Goal: Task Accomplishment & Management: Complete application form

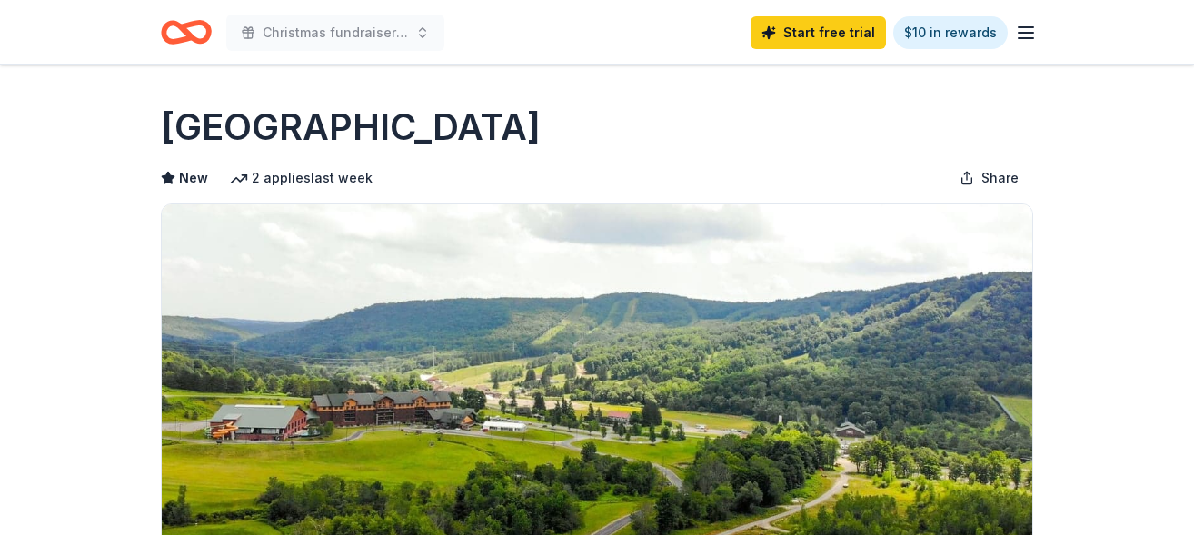
scroll to position [1717, 0]
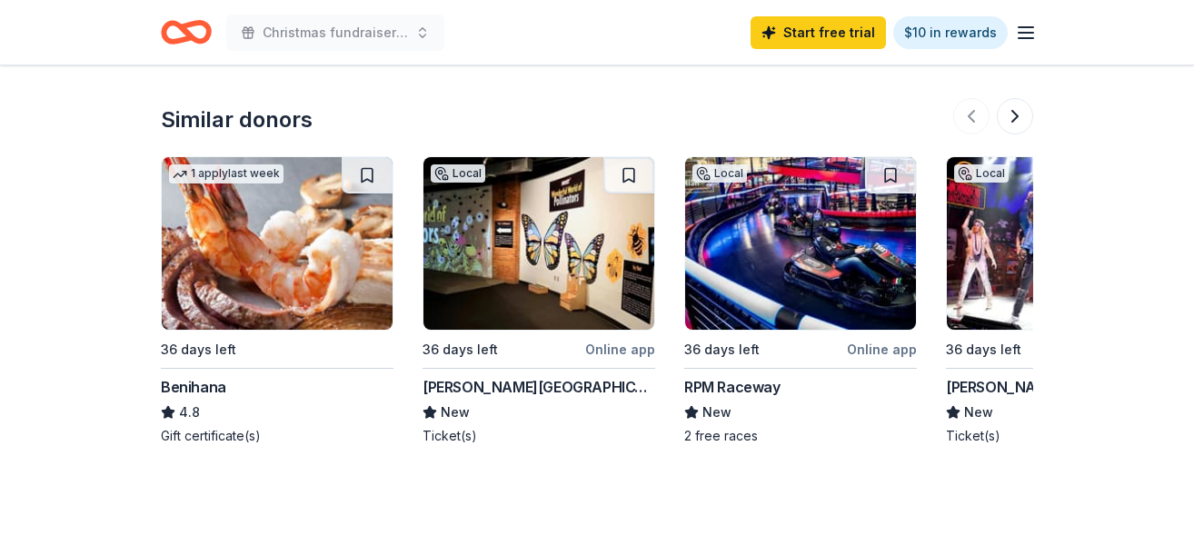
click at [486, 240] on img at bounding box center [538, 243] width 231 height 173
click at [1017, 115] on button at bounding box center [1015, 116] width 36 height 36
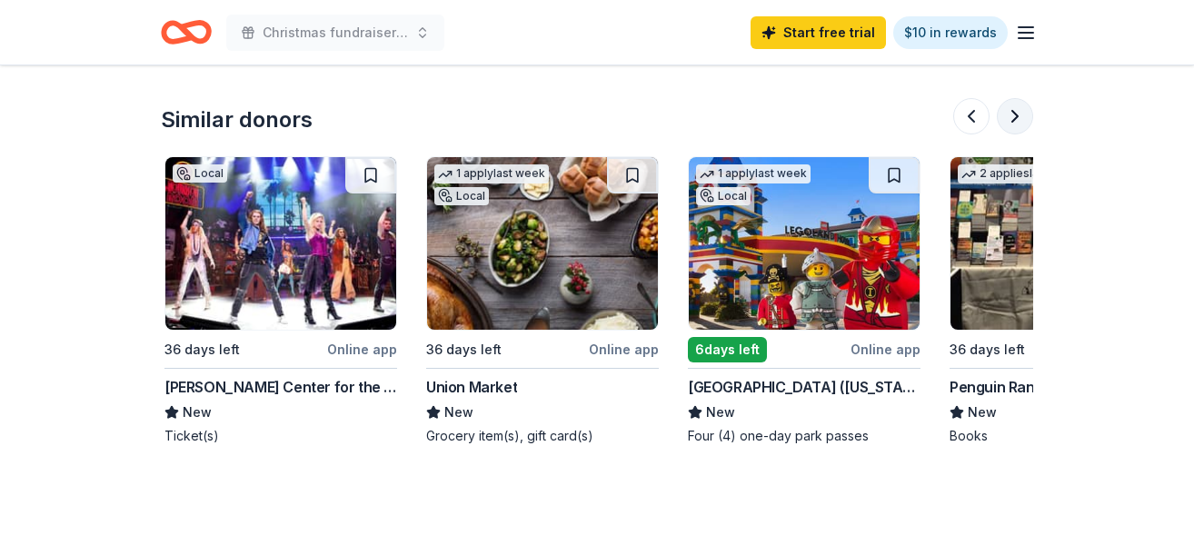
scroll to position [0, 785]
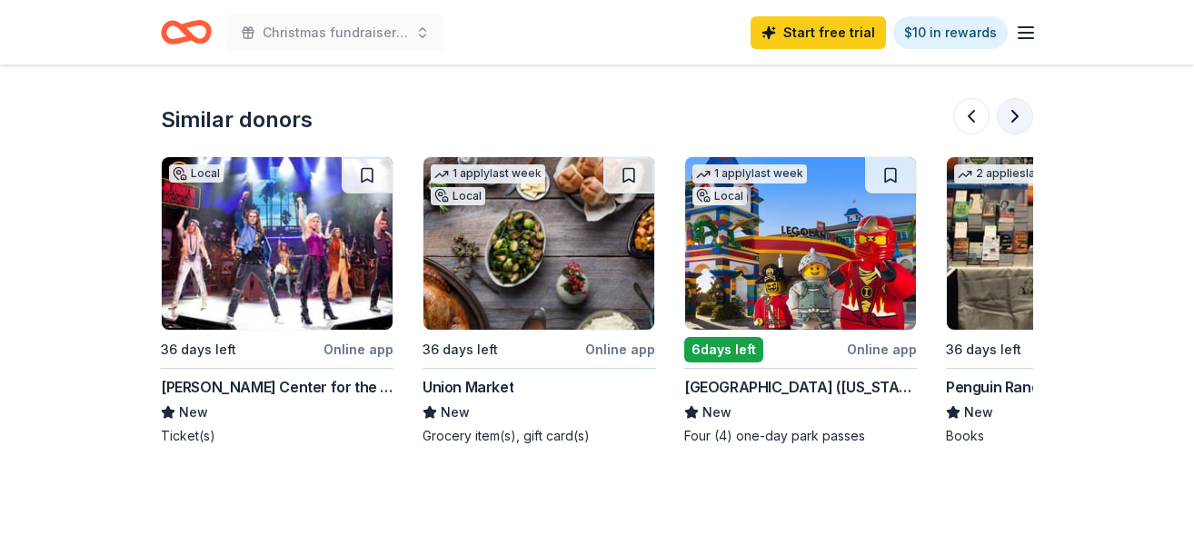
click at [1017, 115] on button at bounding box center [1015, 116] width 36 height 36
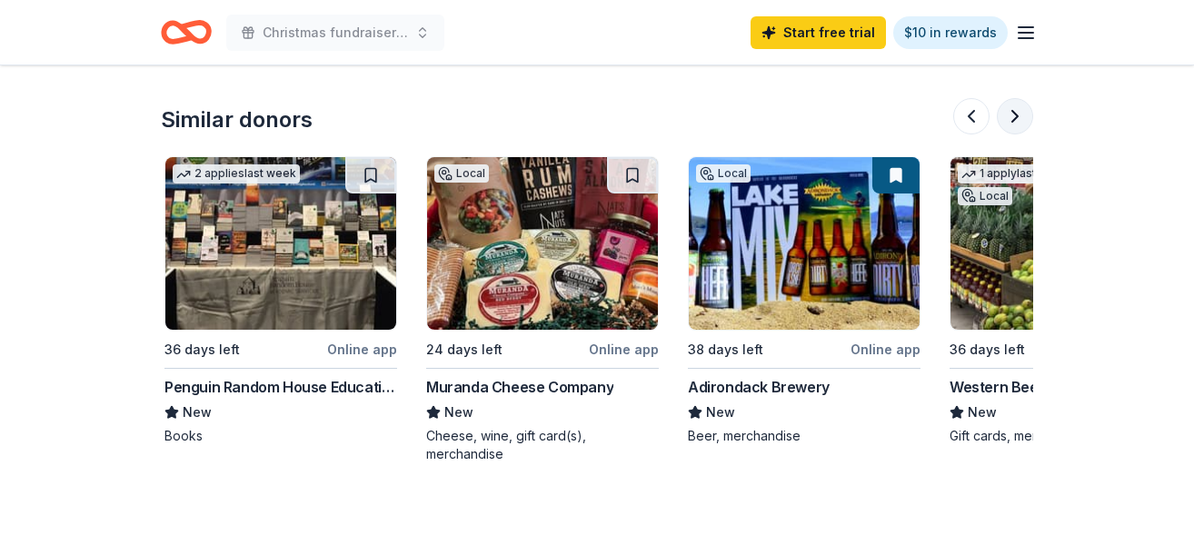
scroll to position [0, 1570]
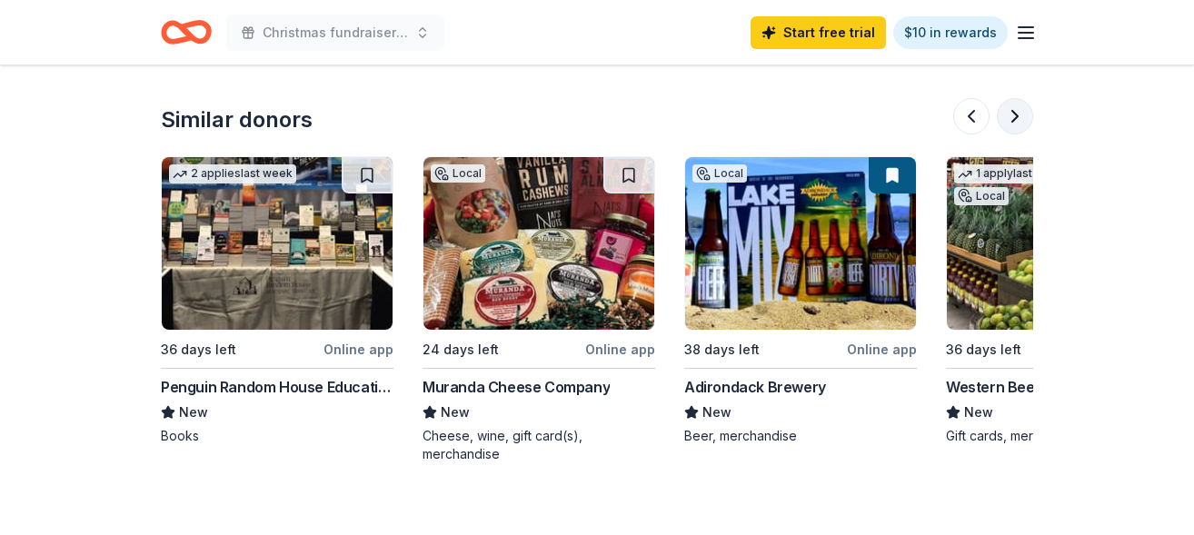
click at [1017, 115] on button at bounding box center [1015, 116] width 36 height 36
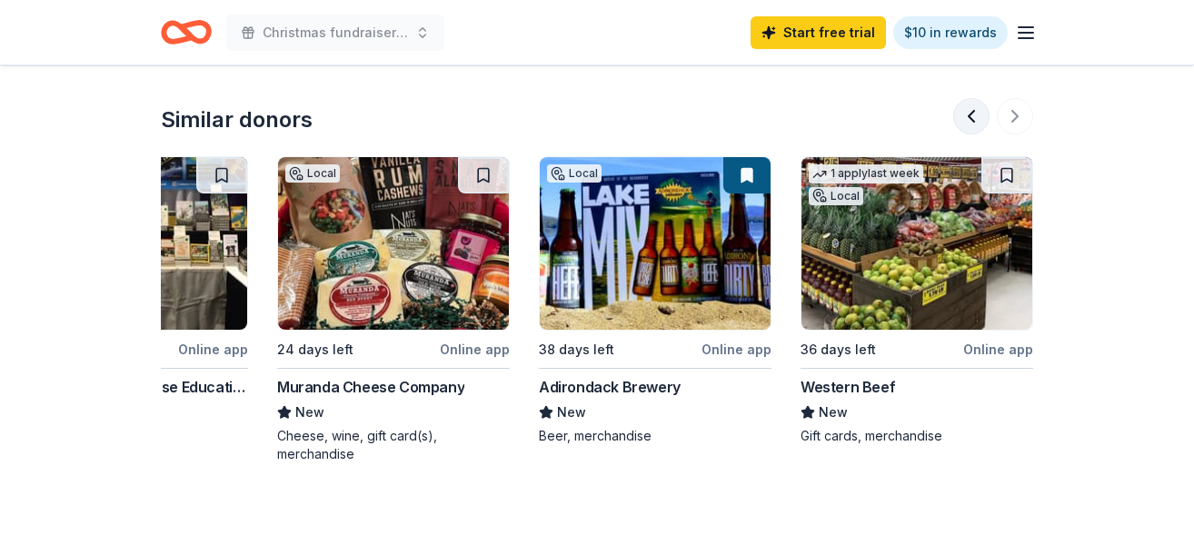
click at [972, 118] on button at bounding box center [971, 116] width 36 height 36
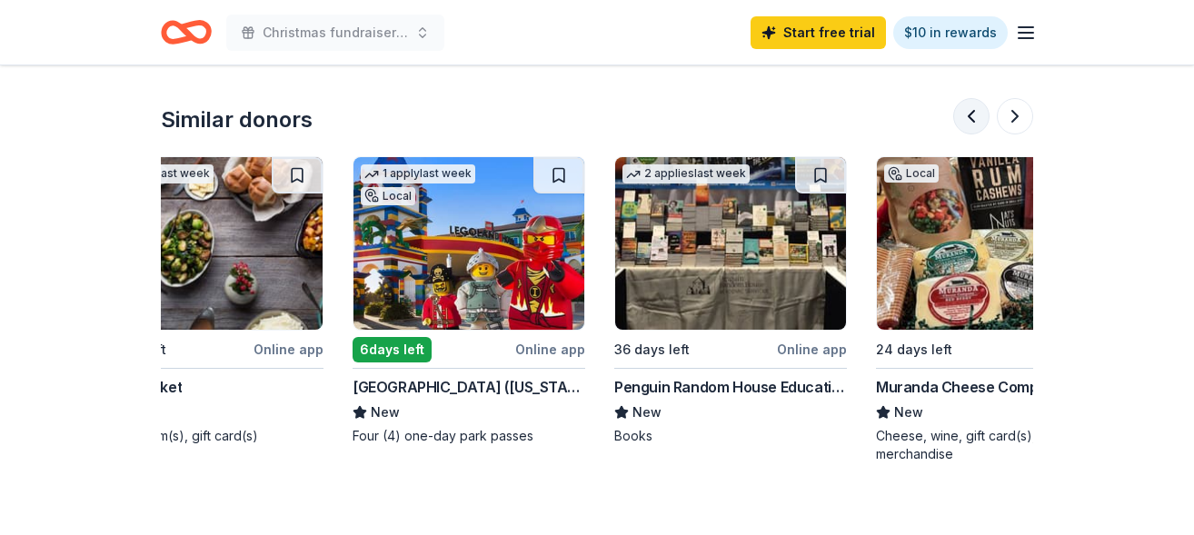
scroll to position [0, 1047]
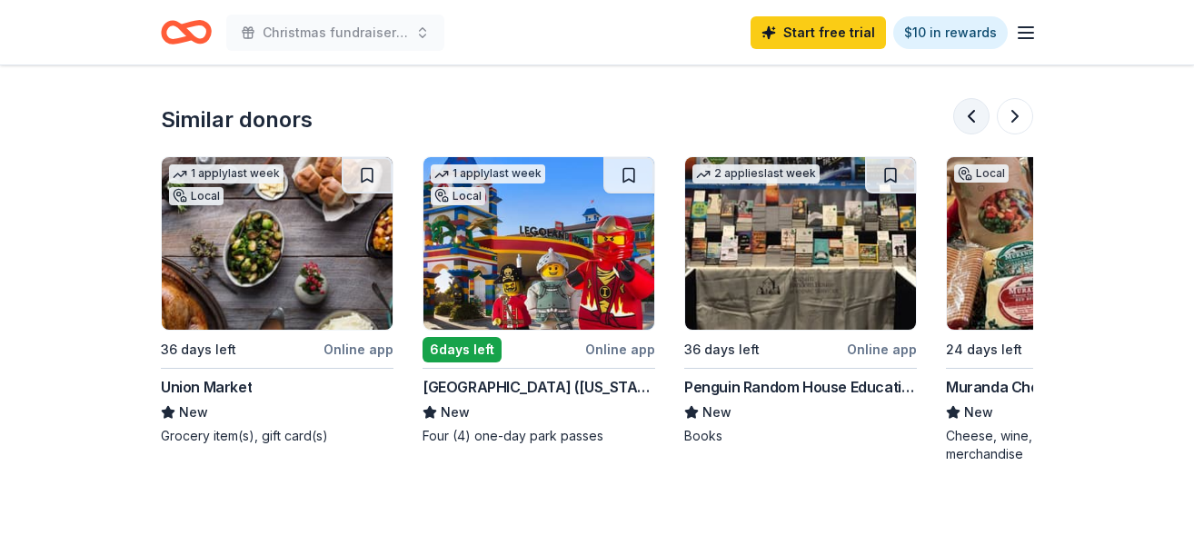
click at [972, 118] on button at bounding box center [971, 116] width 36 height 36
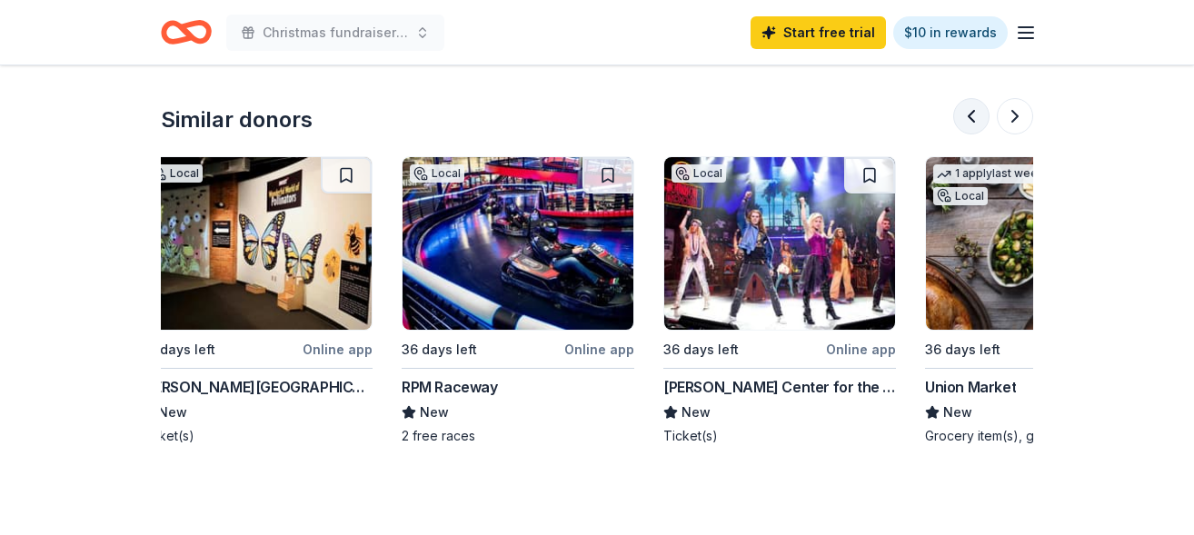
scroll to position [0, 262]
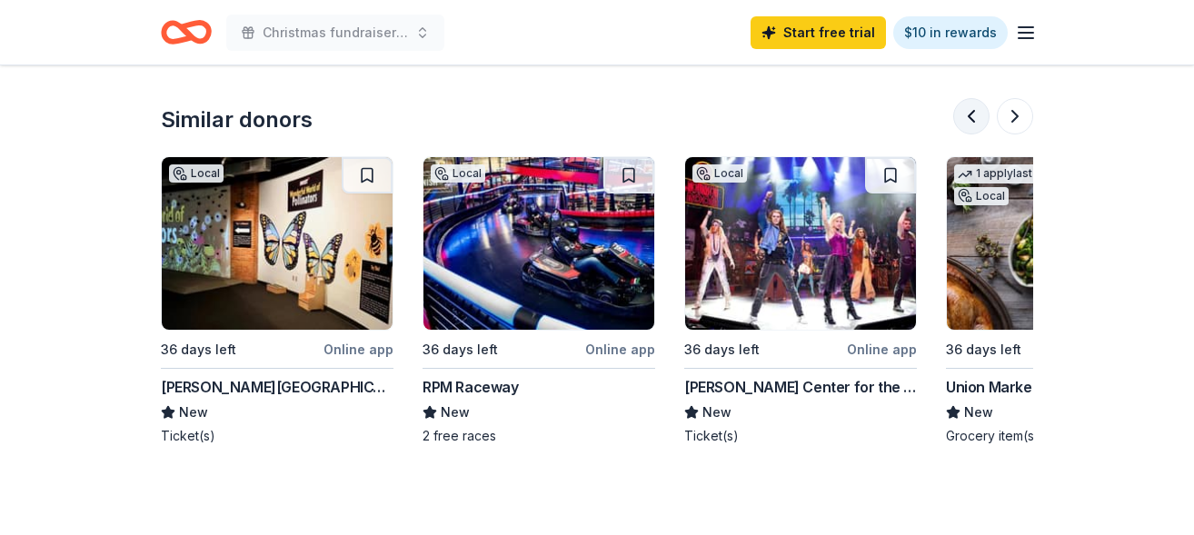
click at [972, 118] on button at bounding box center [971, 116] width 36 height 36
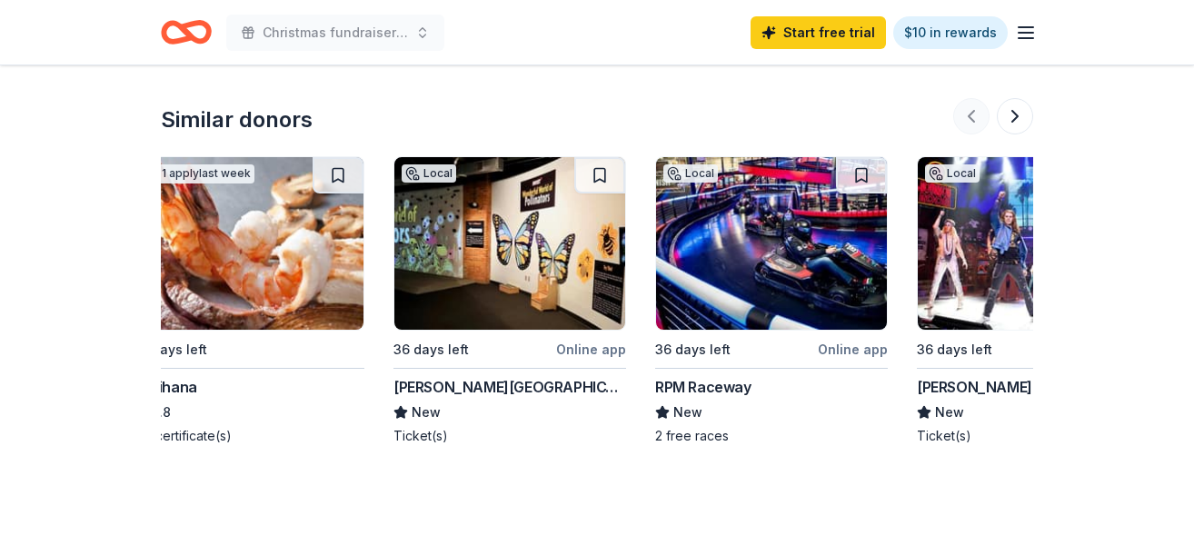
scroll to position [0, 0]
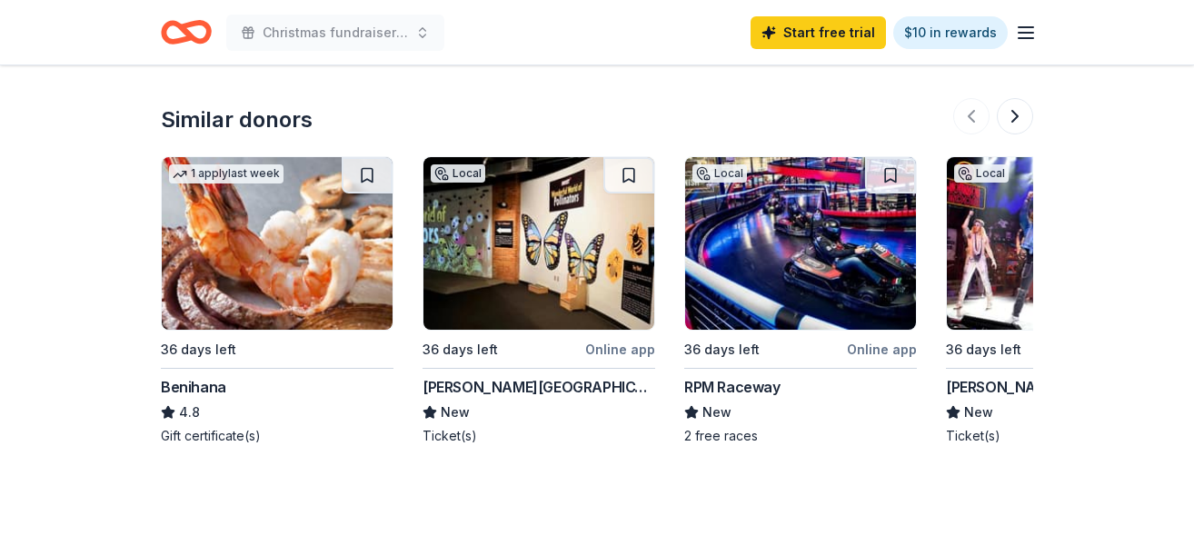
click at [752, 247] on img at bounding box center [800, 243] width 231 height 173
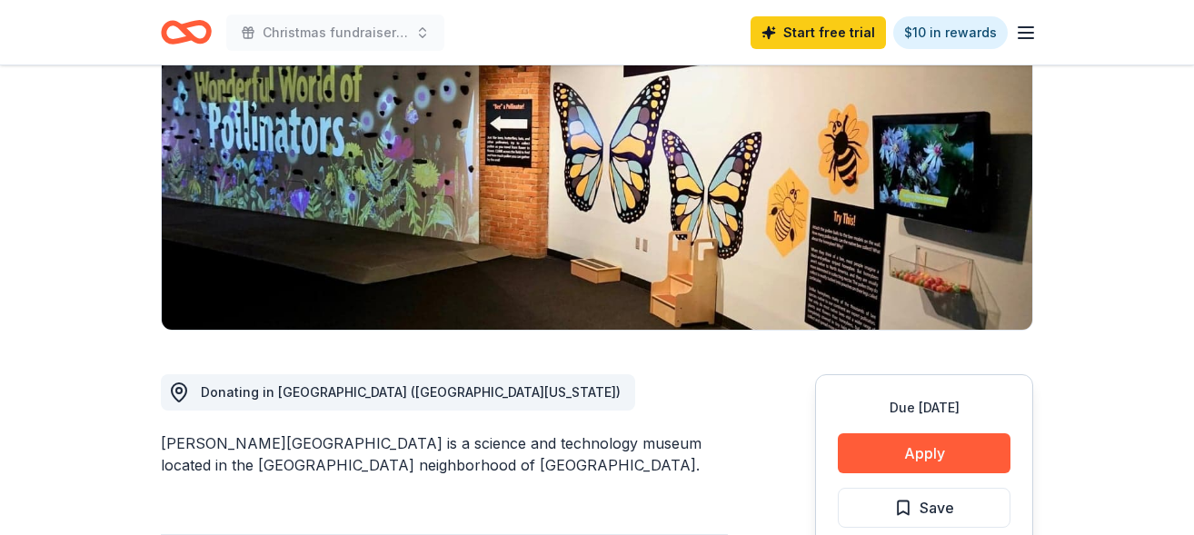
scroll to position [211, 0]
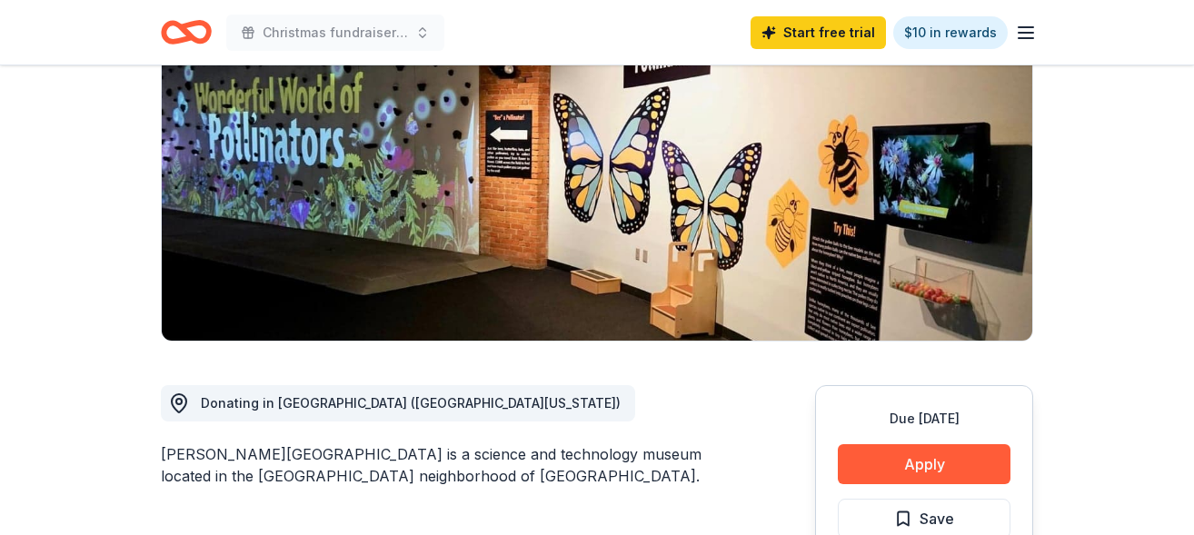
click at [562, 235] on img at bounding box center [597, 167] width 871 height 347
click at [649, 258] on img at bounding box center [597, 167] width 871 height 347
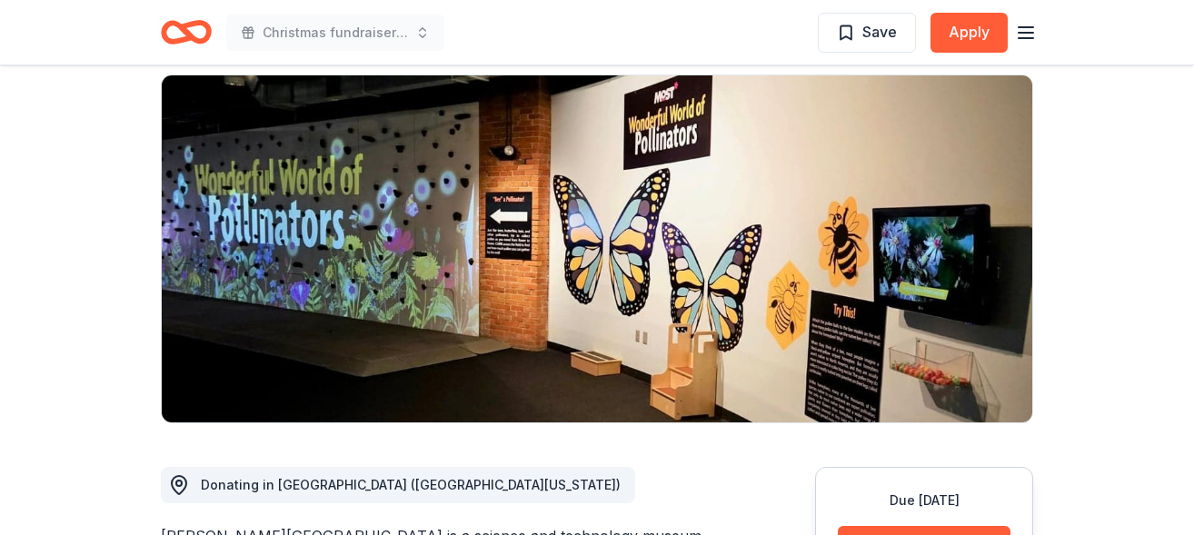
scroll to position [139, 0]
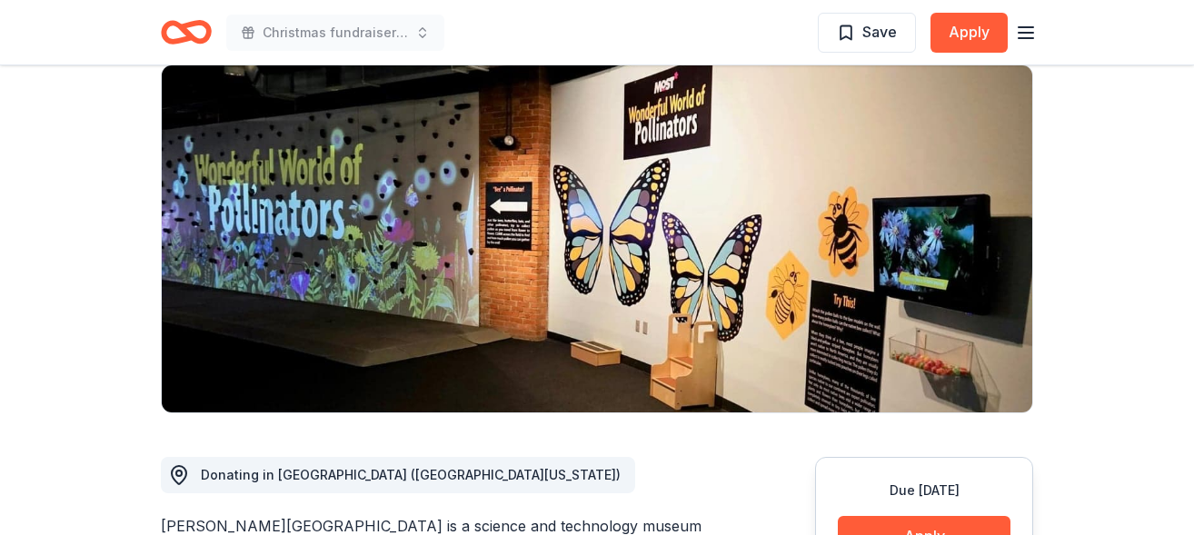
click at [740, 196] on img at bounding box center [597, 238] width 871 height 347
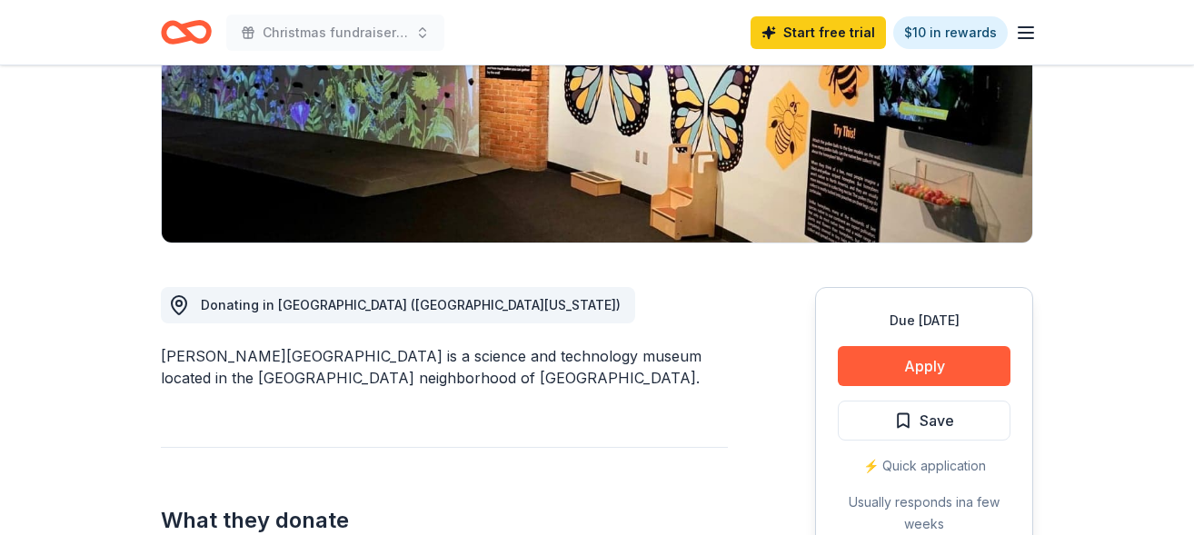
scroll to position [319, 0]
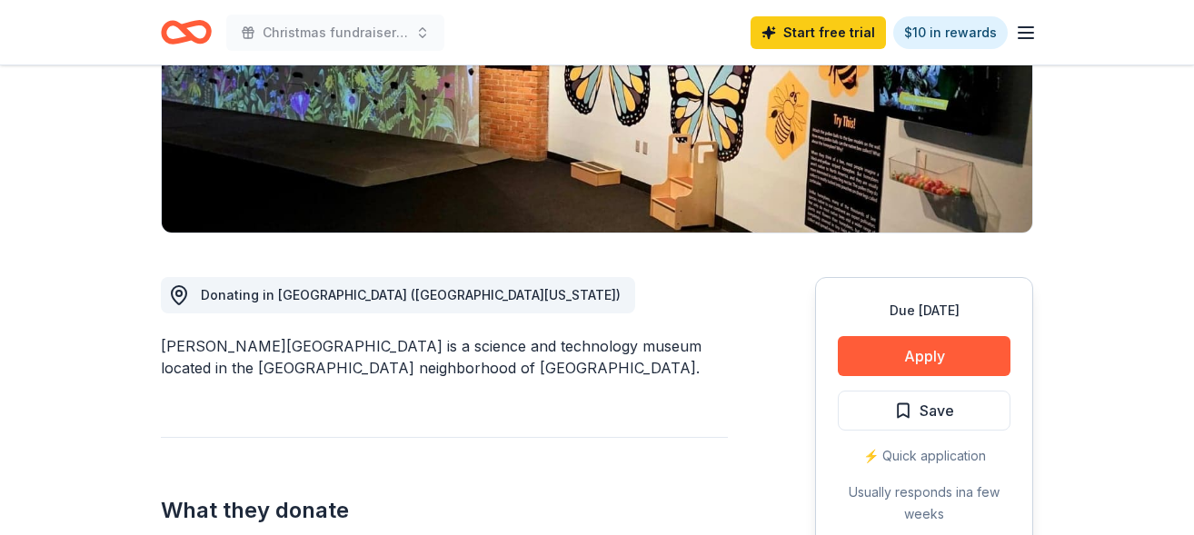
drag, startPoint x: 1193, startPoint y: 124, endPoint x: 1151, endPoint y: 182, distance: 72.2
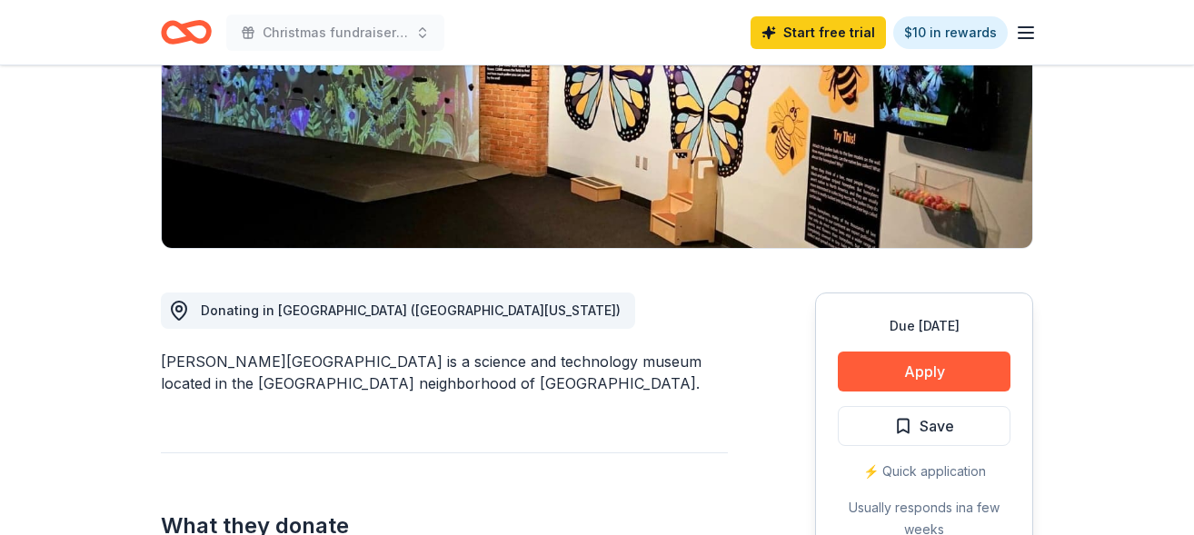
scroll to position [0, 0]
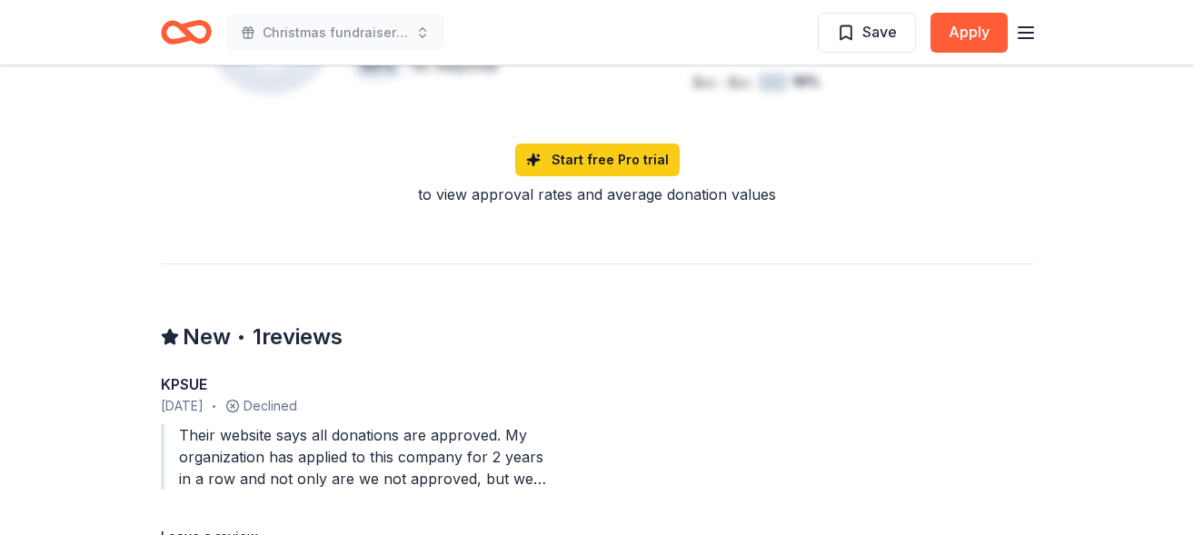
scroll to position [1709, 0]
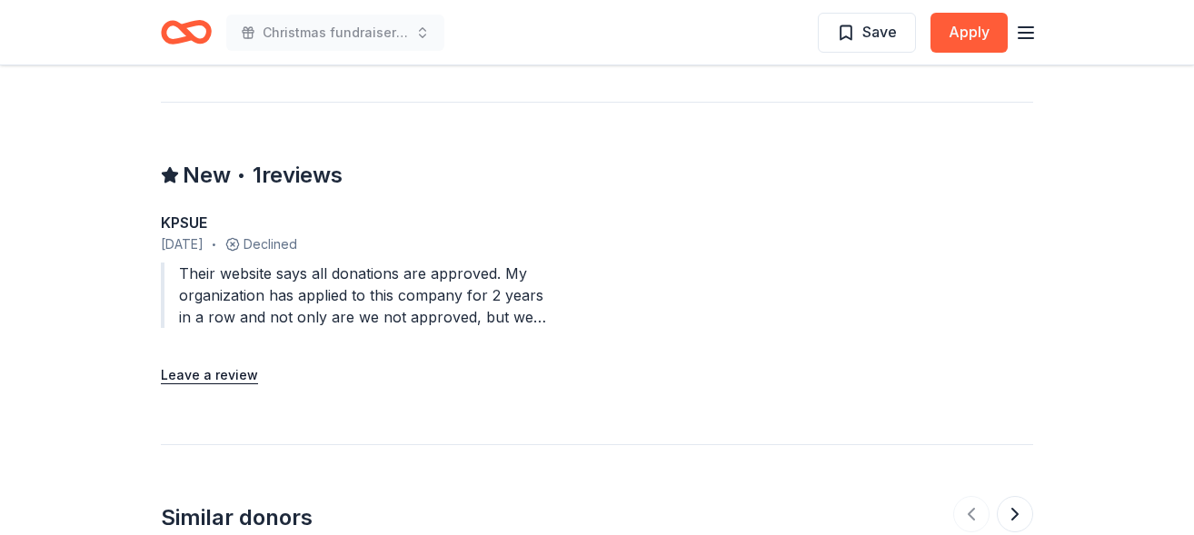
click at [477, 274] on div "Their website says all donations are approved. My organization has applied to t…" at bounding box center [357, 295] width 393 height 65
click at [266, 280] on div "Their website says all donations are approved. My organization has applied to t…" at bounding box center [357, 295] width 393 height 65
click at [251, 309] on div "KPSUE June 2025 • Declined Their website says all donations are approved. My or…" at bounding box center [357, 274] width 393 height 124
click at [274, 289] on div "Their website says all donations are approved. My organization has applied to t…" at bounding box center [357, 295] width 393 height 65
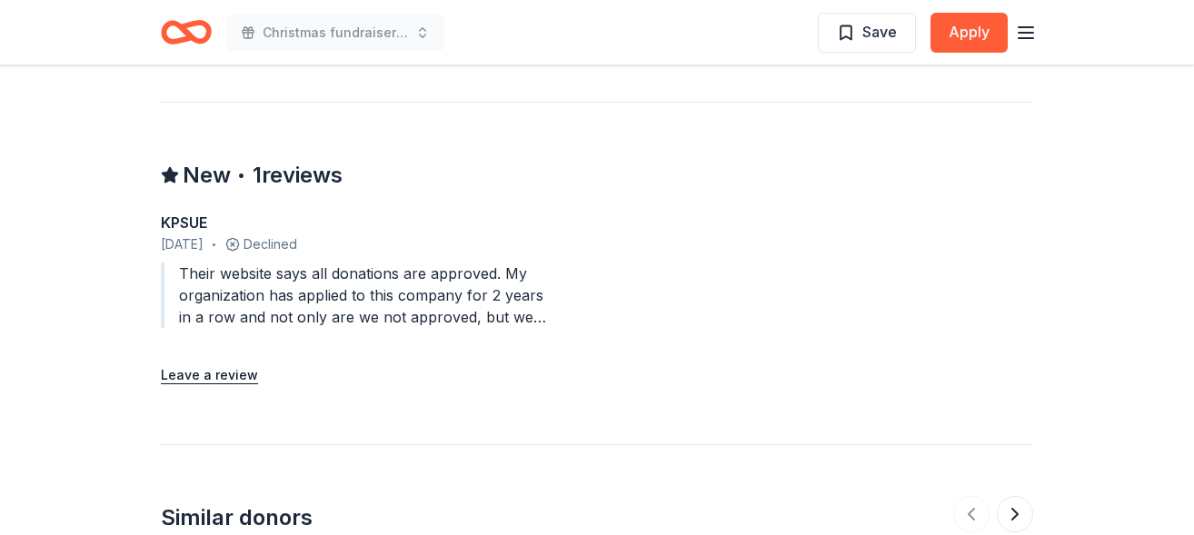
click at [504, 293] on div "Their website says all donations are approved. My organization has applied to t…" at bounding box center [357, 295] width 393 height 65
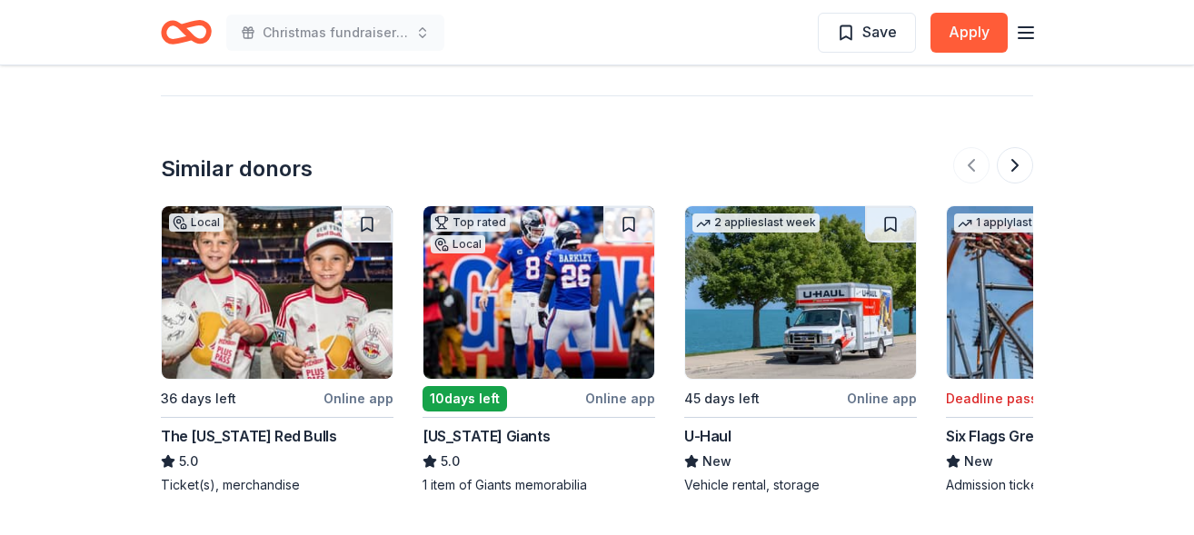
scroll to position [2109, 0]
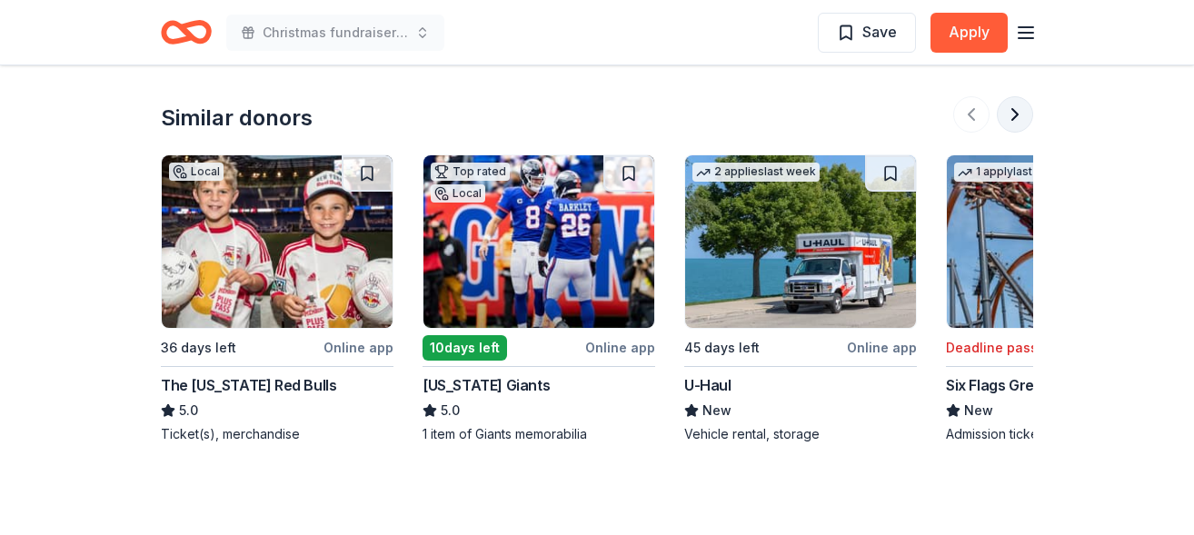
click at [1014, 96] on button at bounding box center [1015, 114] width 36 height 36
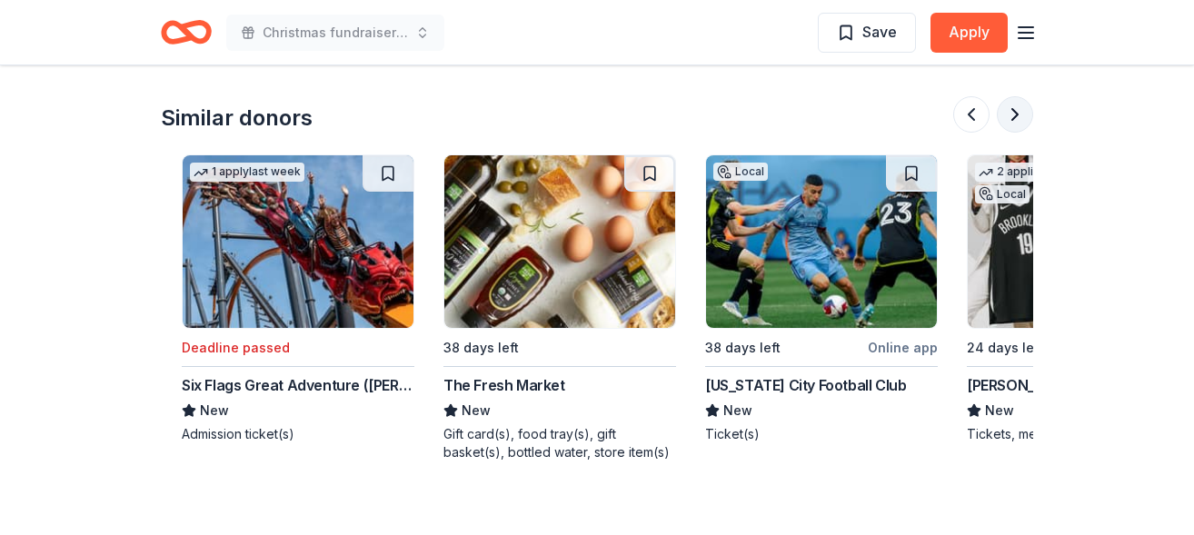
scroll to position [0, 785]
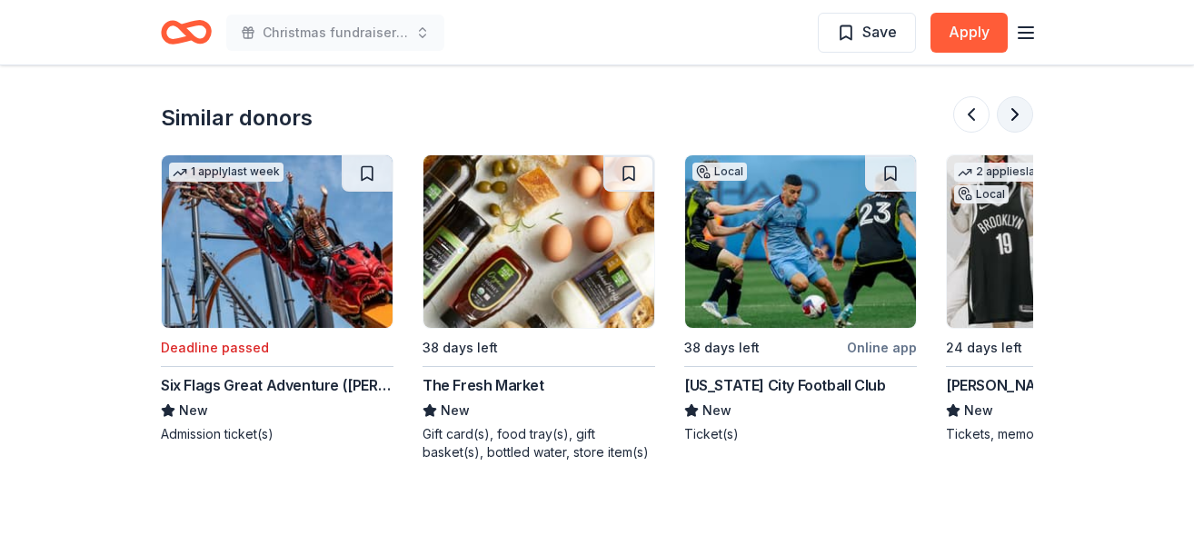
click at [1014, 96] on button at bounding box center [1015, 114] width 36 height 36
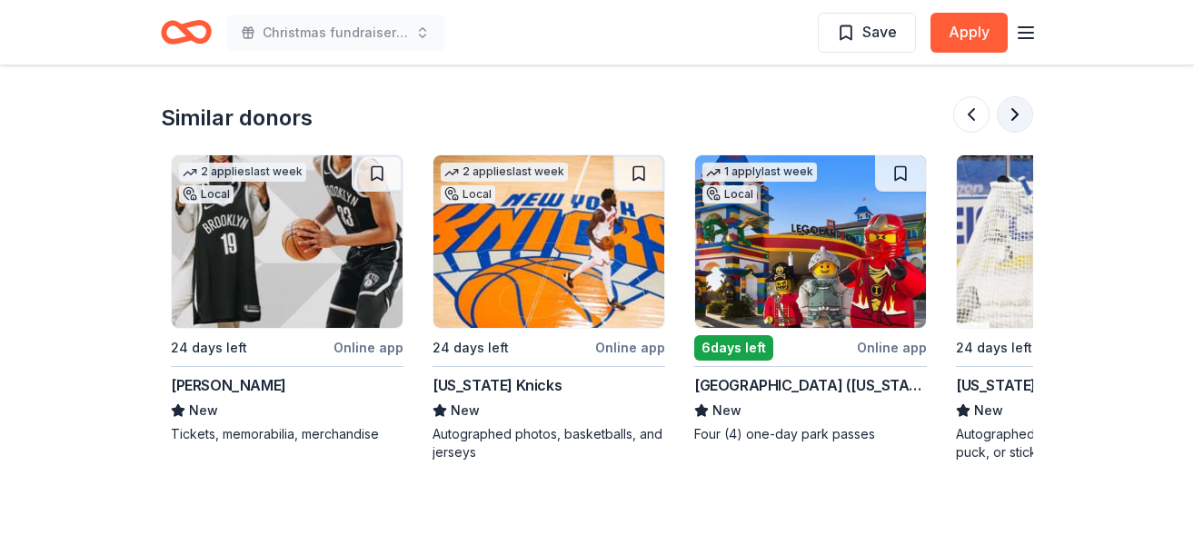
scroll to position [0, 1570]
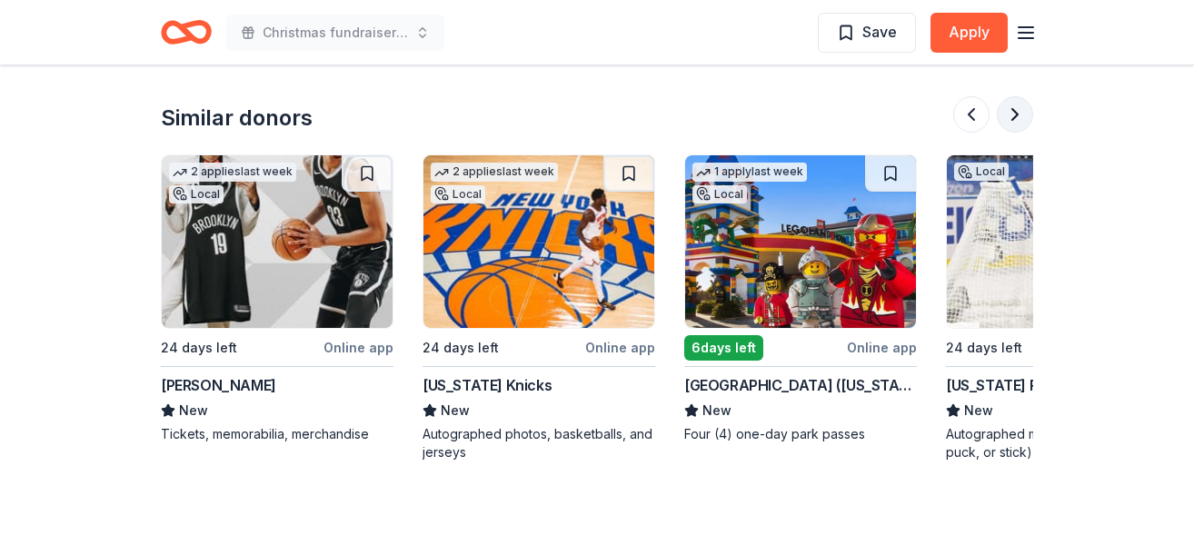
click at [1014, 96] on button at bounding box center [1015, 114] width 36 height 36
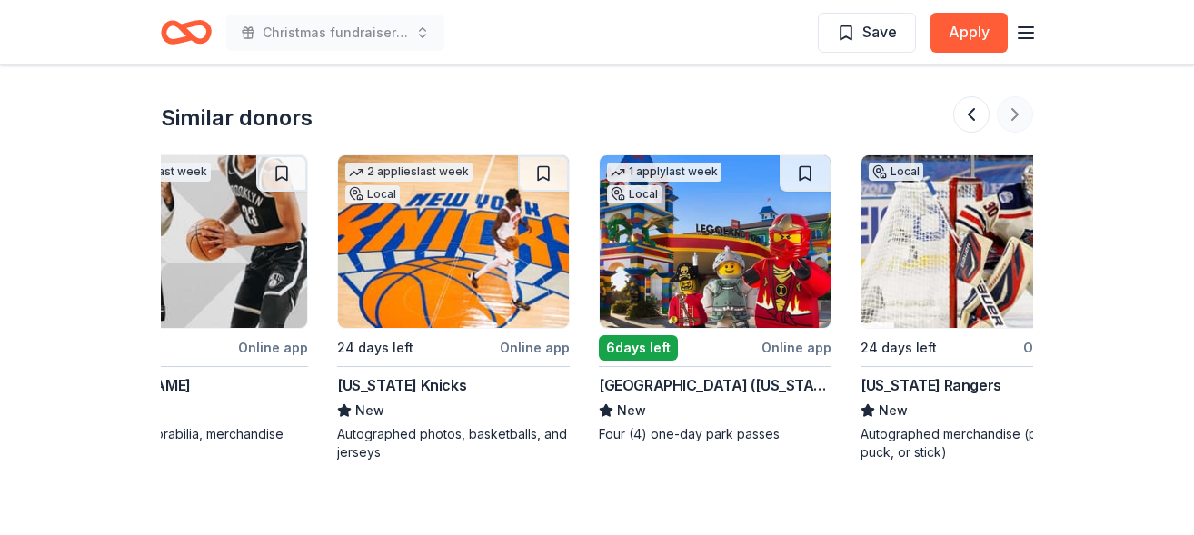
scroll to position [0, 1716]
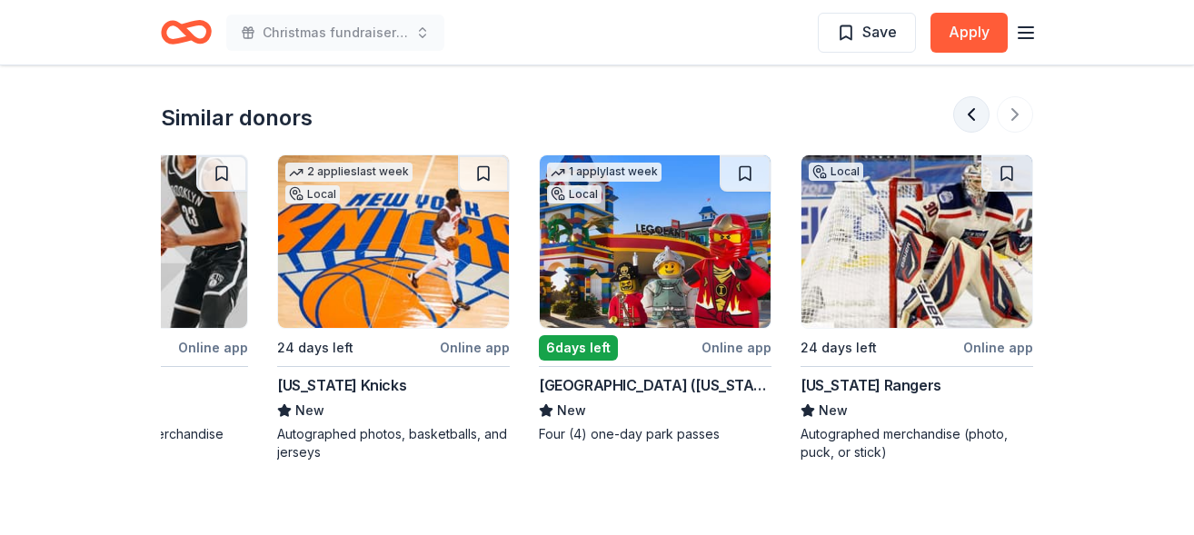
click at [970, 96] on button at bounding box center [971, 114] width 36 height 36
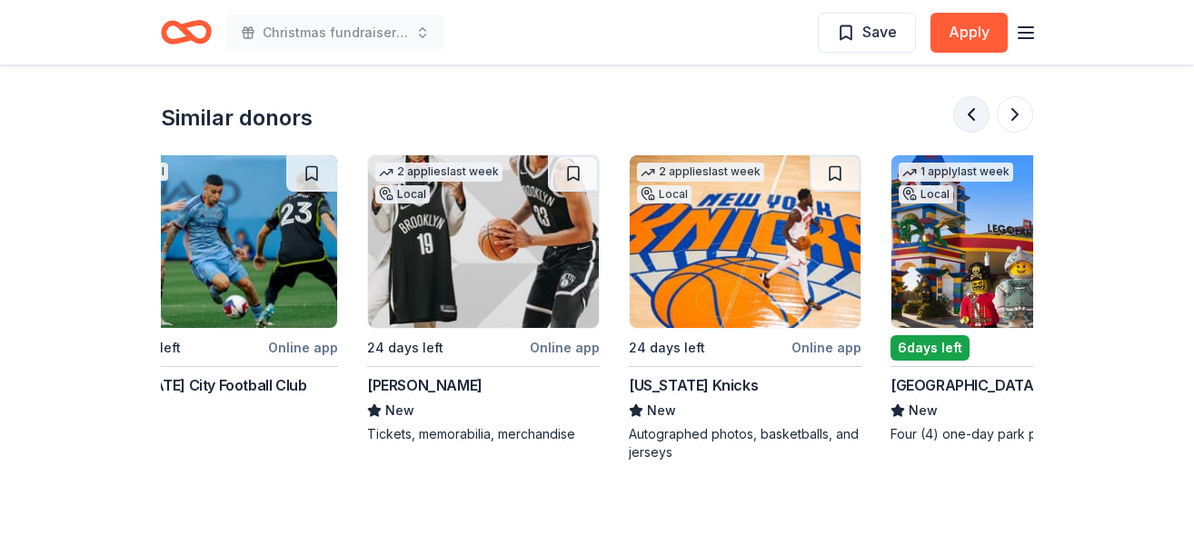
click at [970, 96] on button at bounding box center [971, 114] width 36 height 36
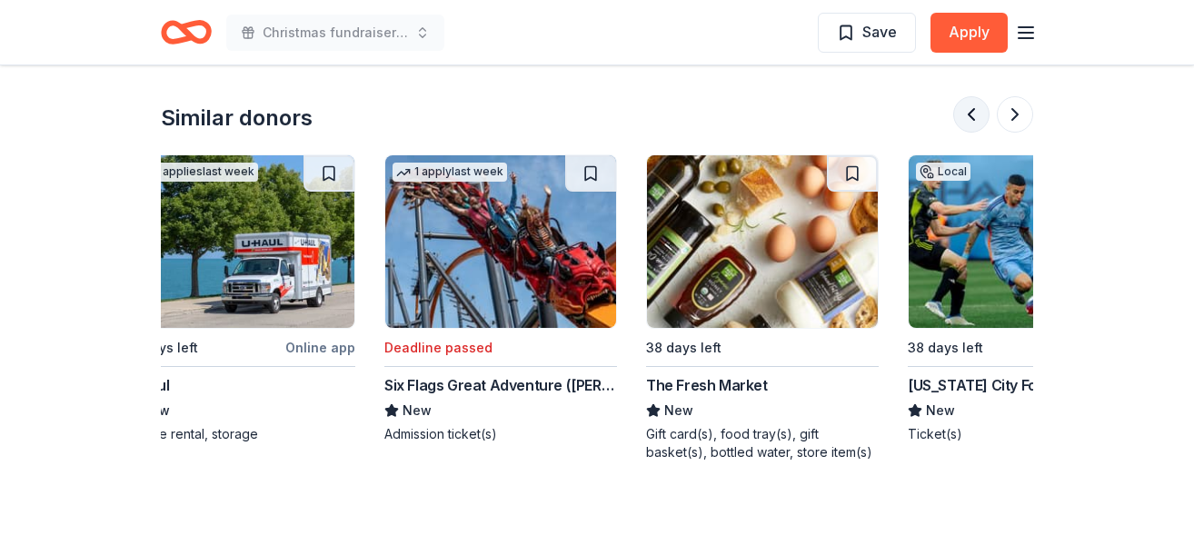
scroll to position [0, 523]
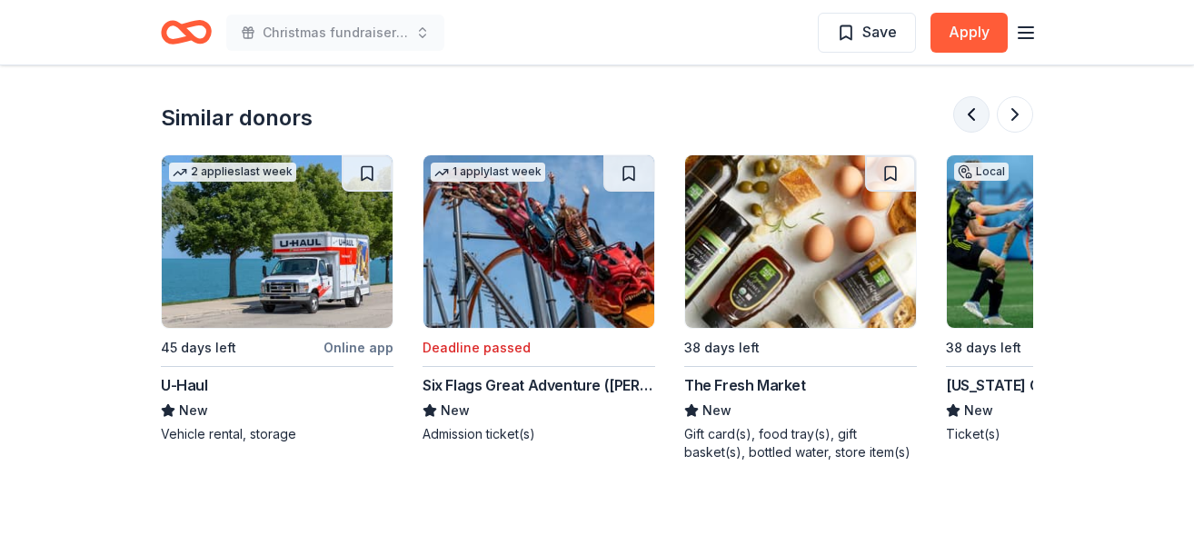
click at [970, 96] on button at bounding box center [971, 114] width 36 height 36
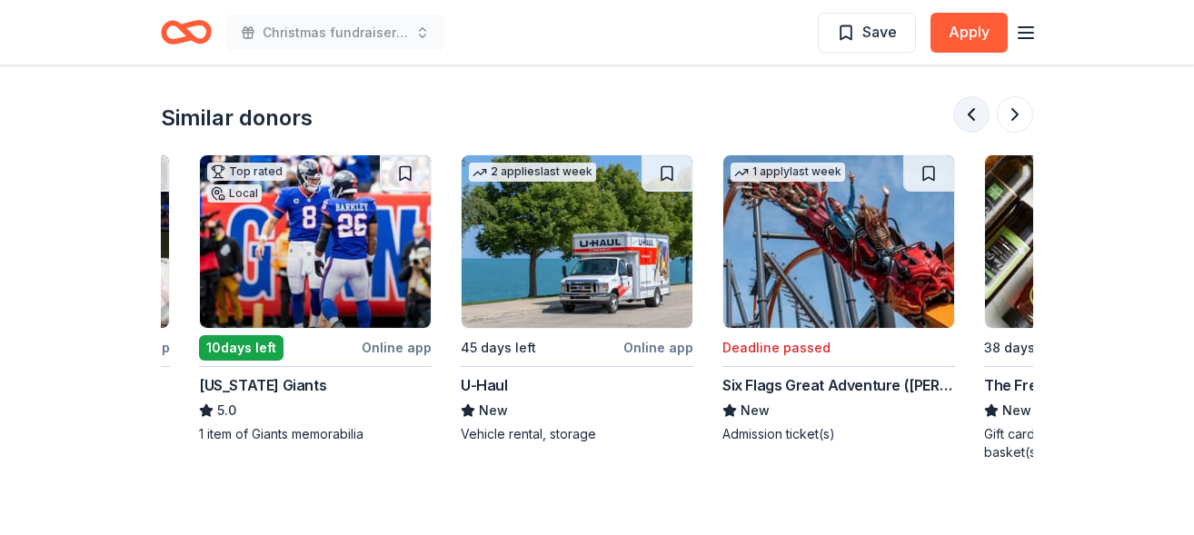
scroll to position [0, 0]
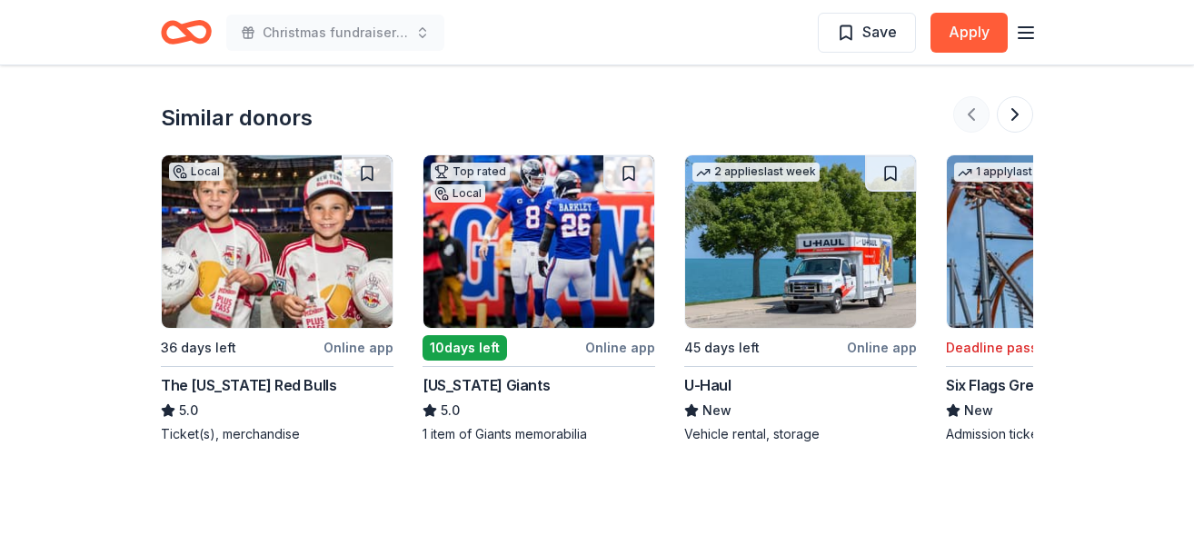
click at [970, 96] on div at bounding box center [993, 114] width 80 height 36
click at [527, 211] on img at bounding box center [538, 241] width 231 height 173
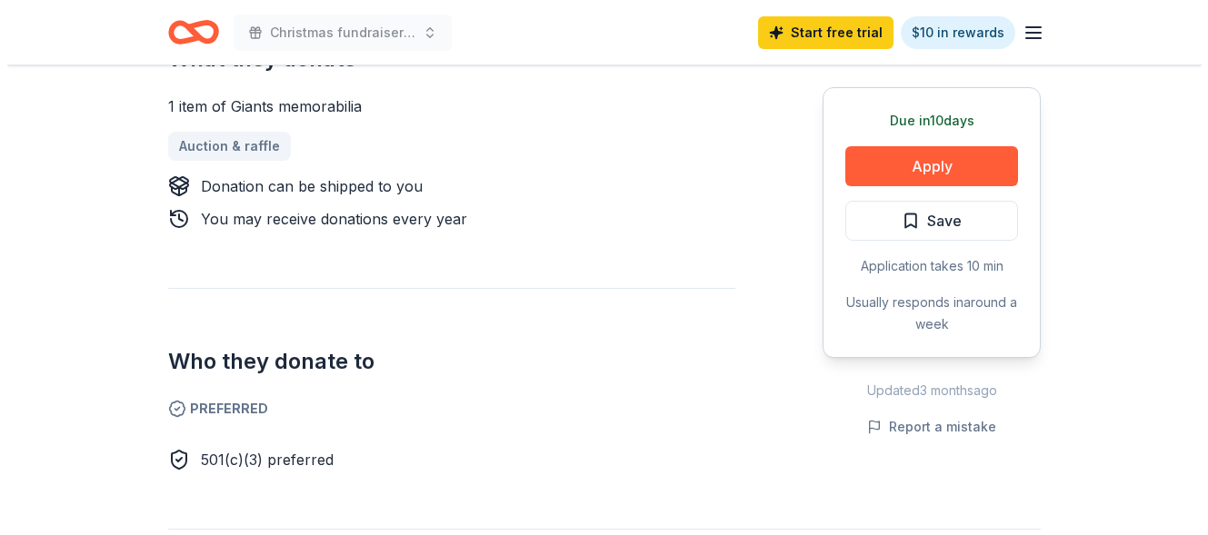
scroll to position [772, 0]
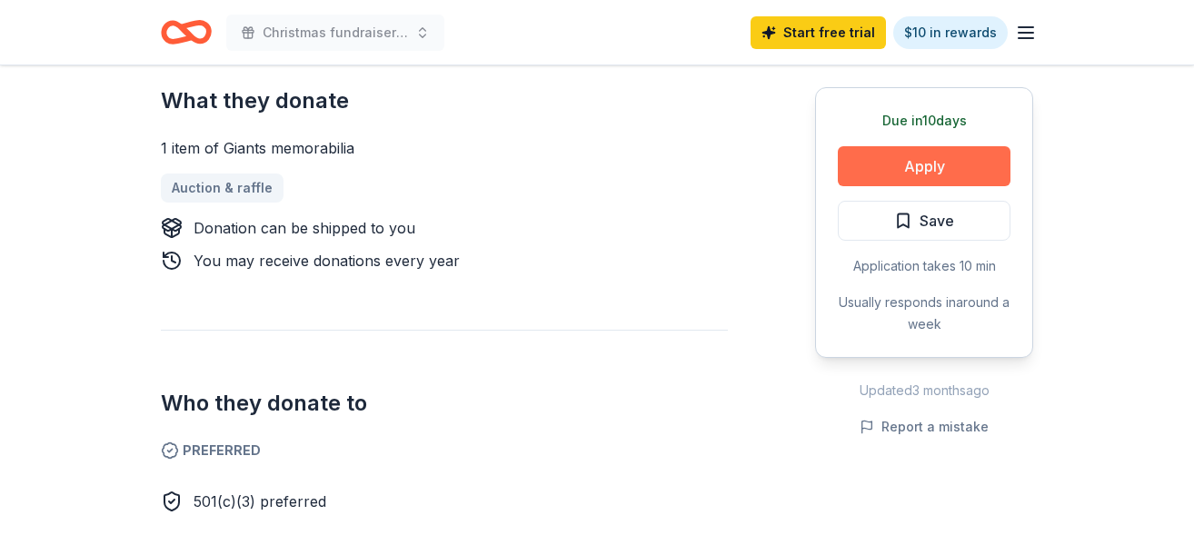
click at [879, 169] on button "Apply" at bounding box center [924, 166] width 173 height 40
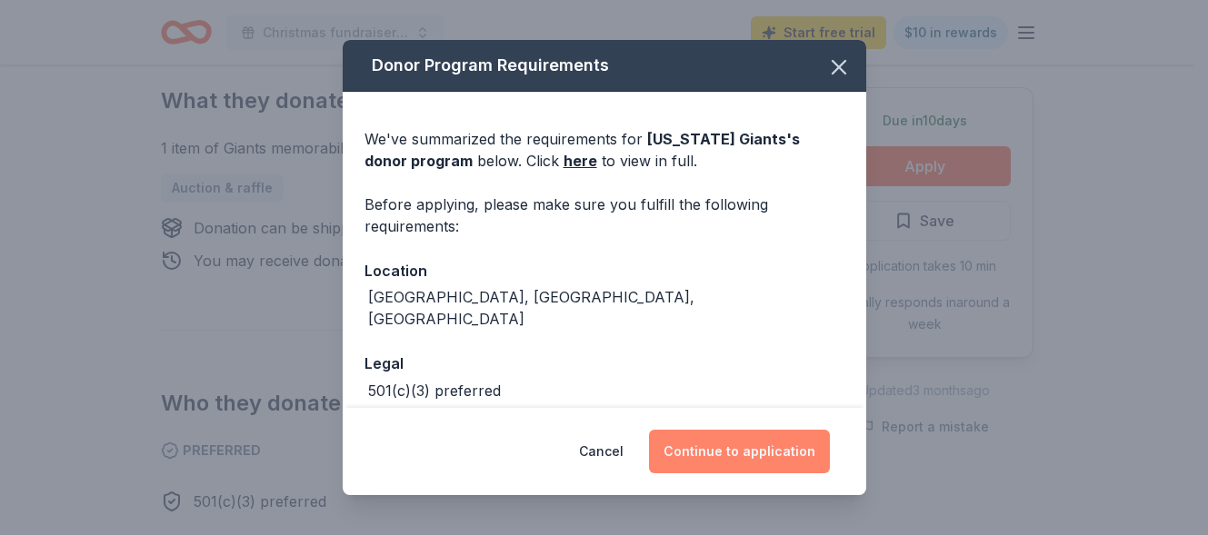
click at [746, 453] on button "Continue to application" at bounding box center [739, 452] width 181 height 44
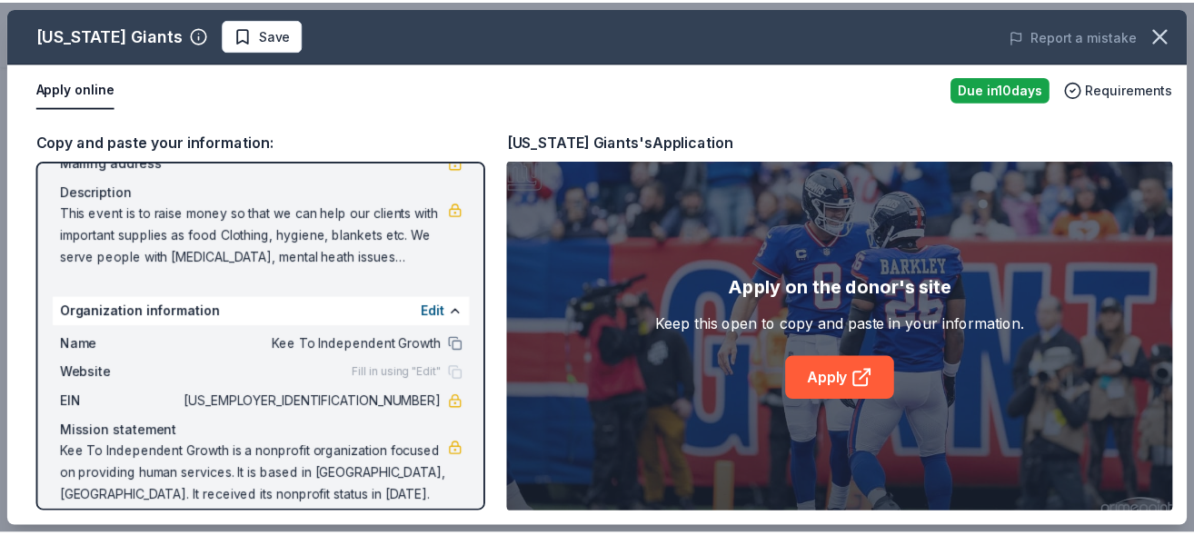
scroll to position [167, 0]
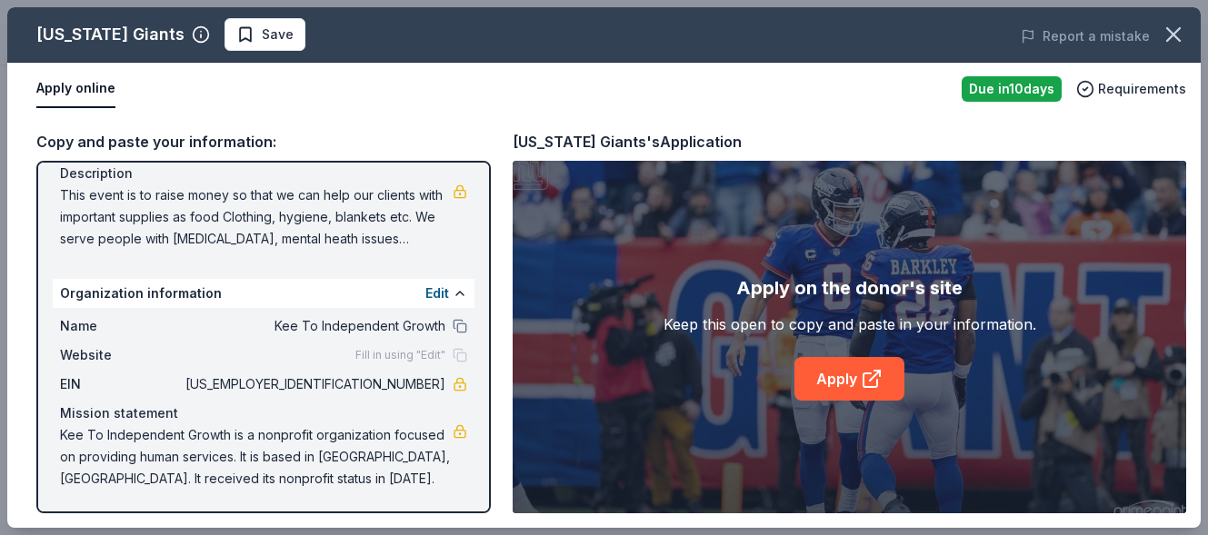
drag, startPoint x: 61, startPoint y: 171, endPoint x: 130, endPoint y: 240, distance: 97.7
click at [130, 240] on div "Description This event is to raise money so that we can help our clients with i…" at bounding box center [263, 206] width 407 height 87
drag, startPoint x: 154, startPoint y: 212, endPoint x: 92, endPoint y: 224, distance: 63.8
click at [831, 379] on link "Apply" at bounding box center [849, 379] width 110 height 44
click at [425, 294] on button "Edit" at bounding box center [437, 294] width 24 height 22
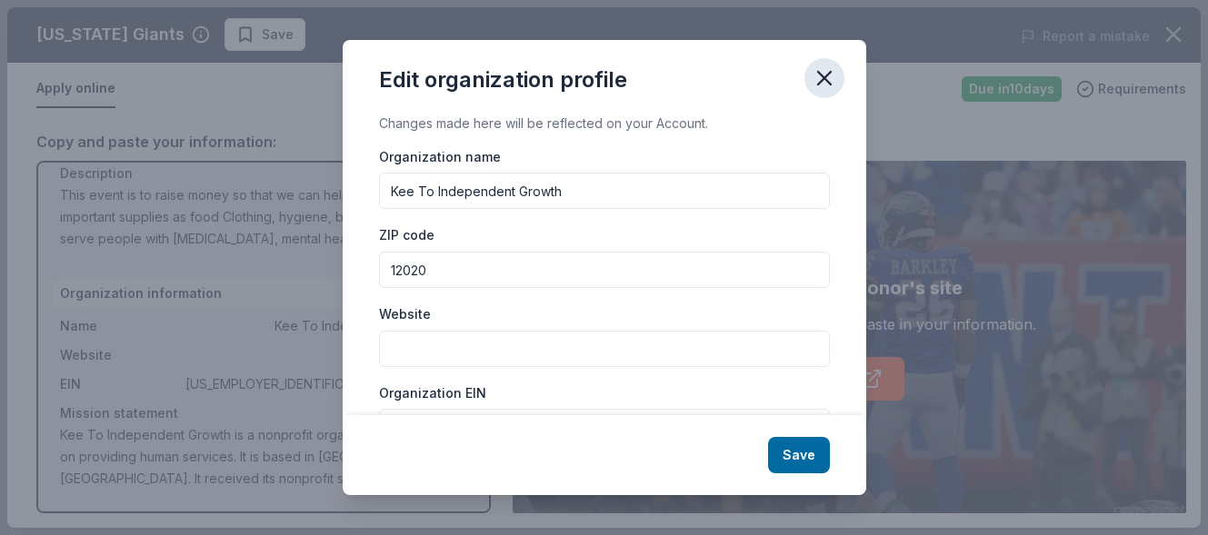
click at [830, 83] on icon "button" at bounding box center [824, 78] width 13 height 13
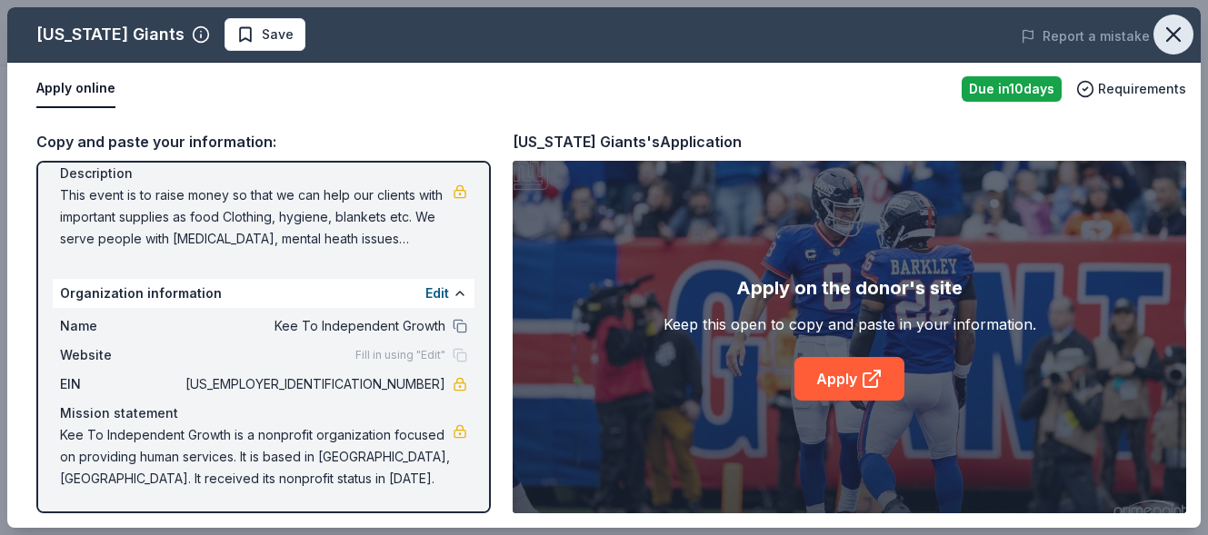
click at [1175, 29] on icon "button" at bounding box center [1173, 34] width 25 height 25
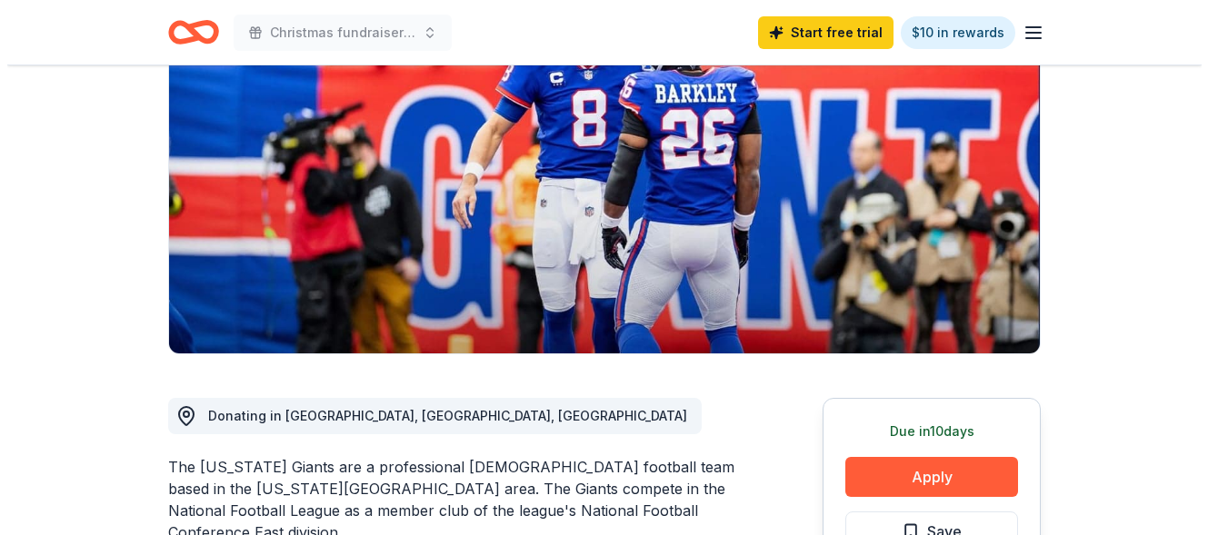
scroll to position [0, 0]
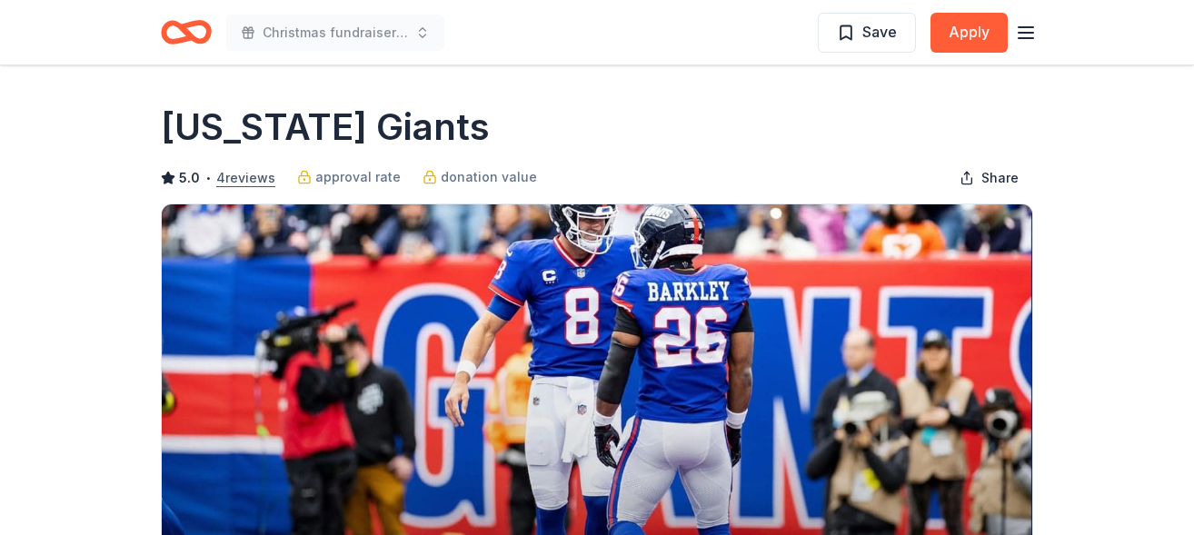
click at [247, 176] on button "4 reviews" at bounding box center [245, 178] width 59 height 22
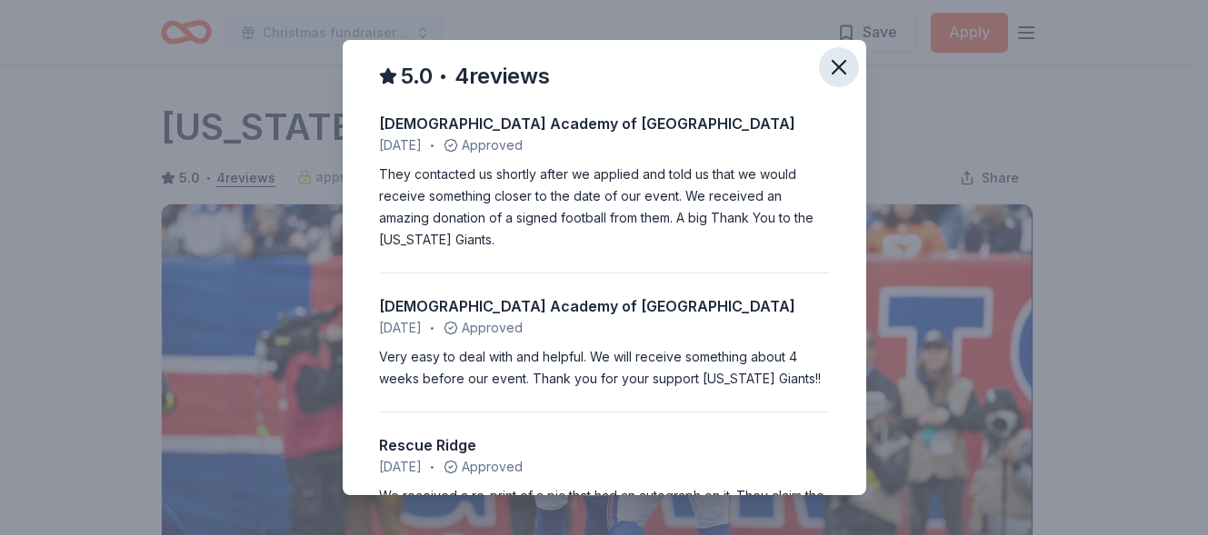
click at [826, 58] on icon "button" at bounding box center [838, 67] width 25 height 25
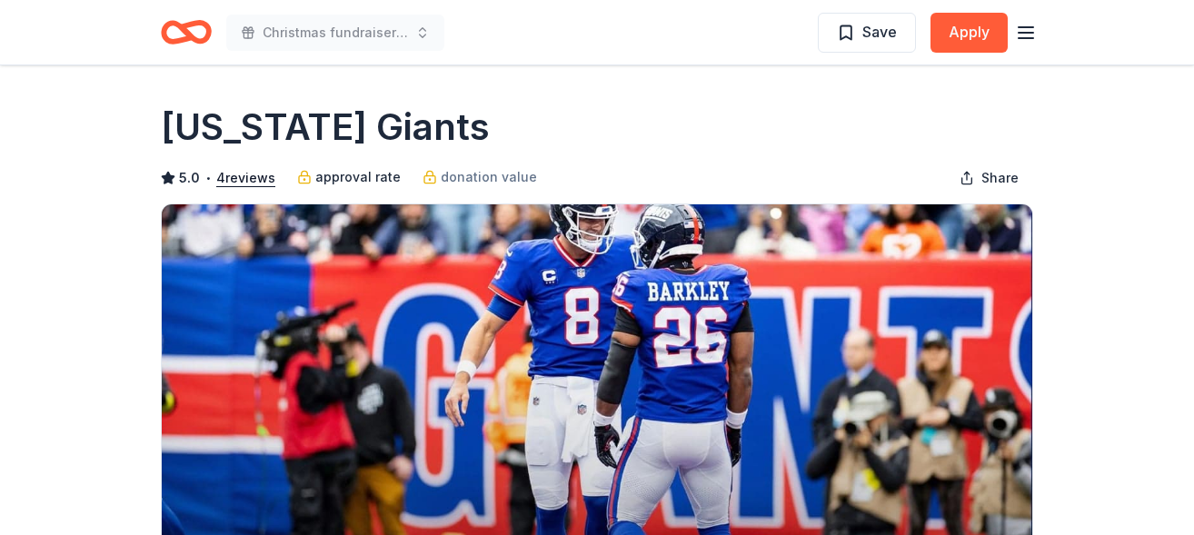
click at [348, 177] on span "approval rate" at bounding box center [357, 177] width 85 height 22
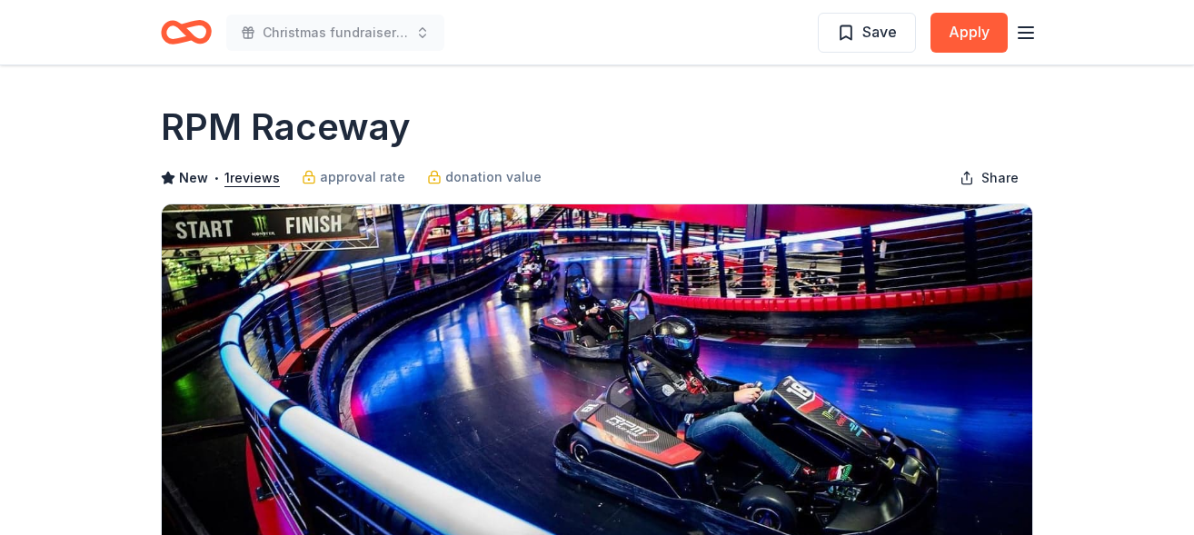
scroll to position [2109, 0]
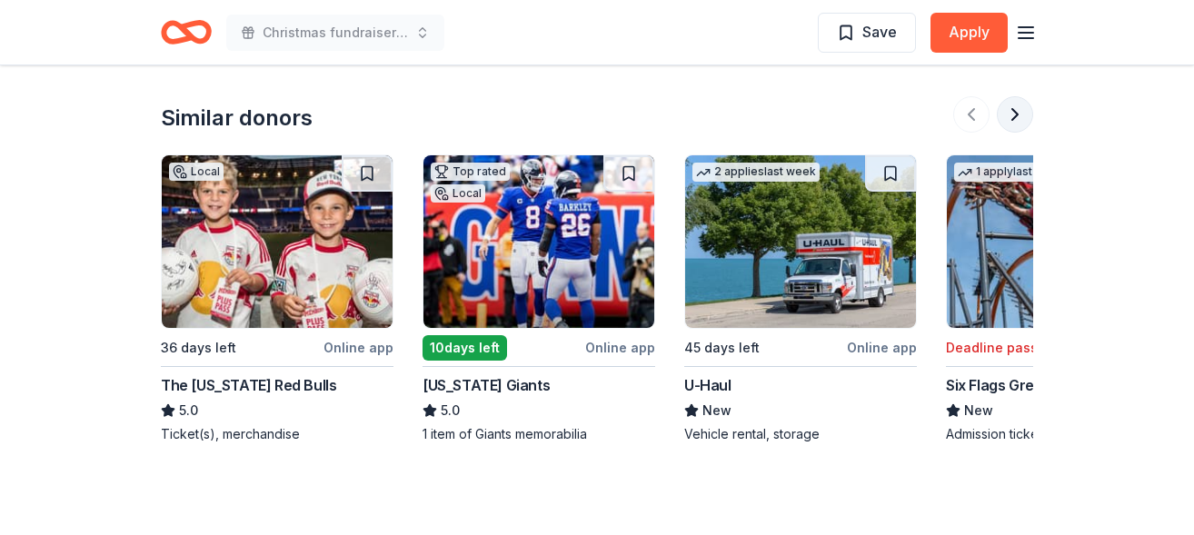
click at [1012, 96] on button at bounding box center [1015, 114] width 36 height 36
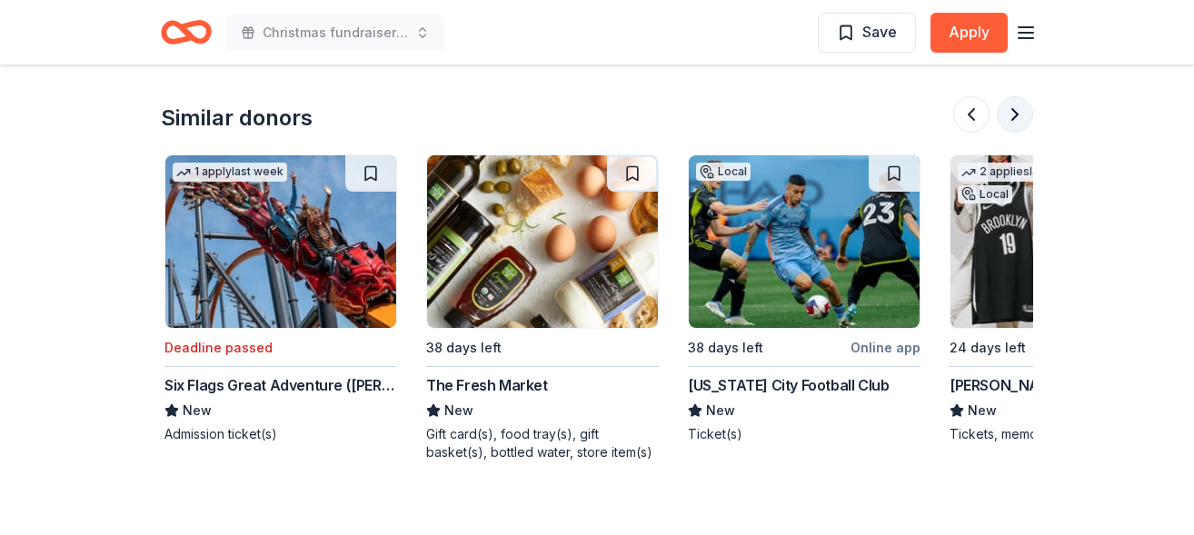
scroll to position [0, 785]
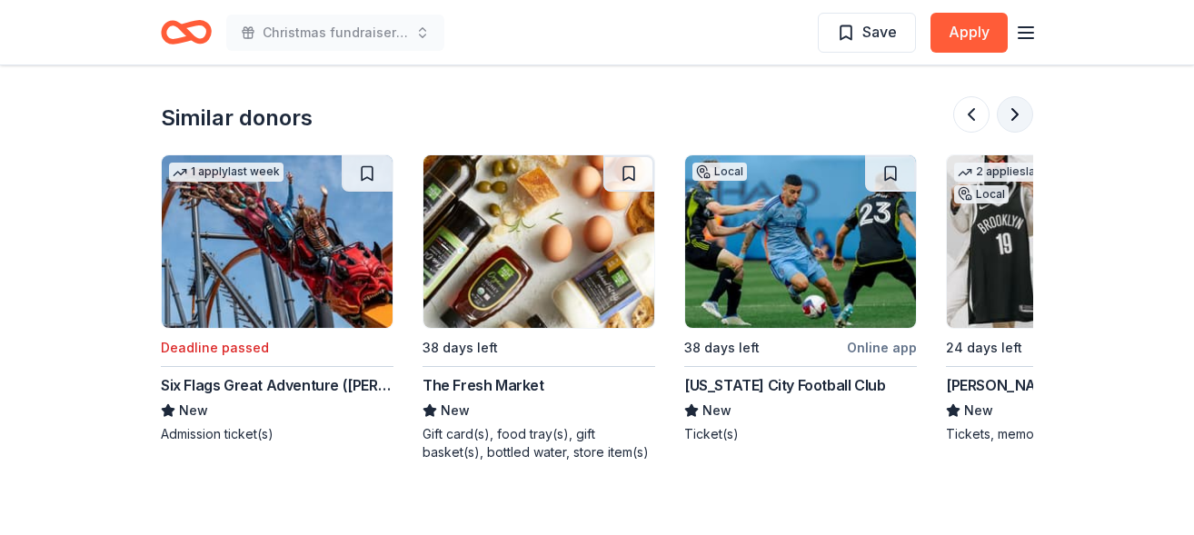
click at [1017, 96] on button at bounding box center [1015, 114] width 36 height 36
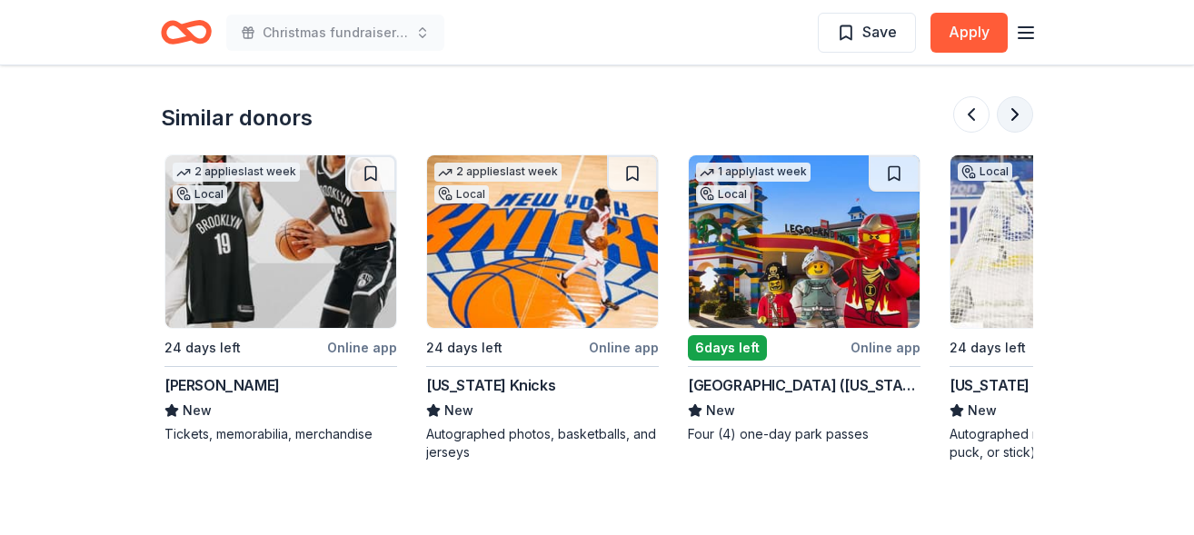
scroll to position [0, 1570]
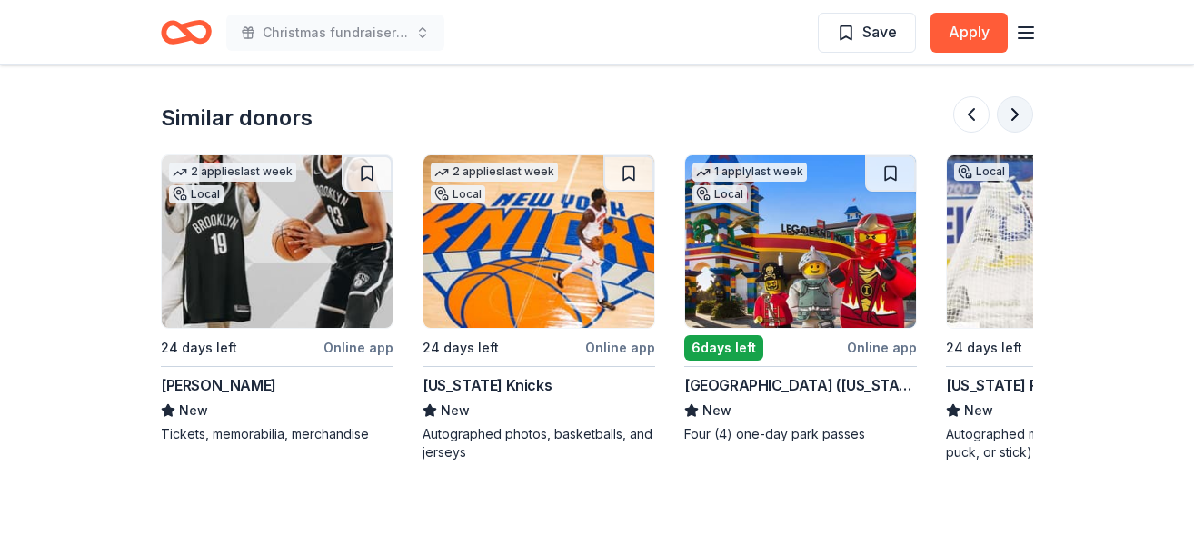
click at [1017, 96] on button at bounding box center [1015, 114] width 36 height 36
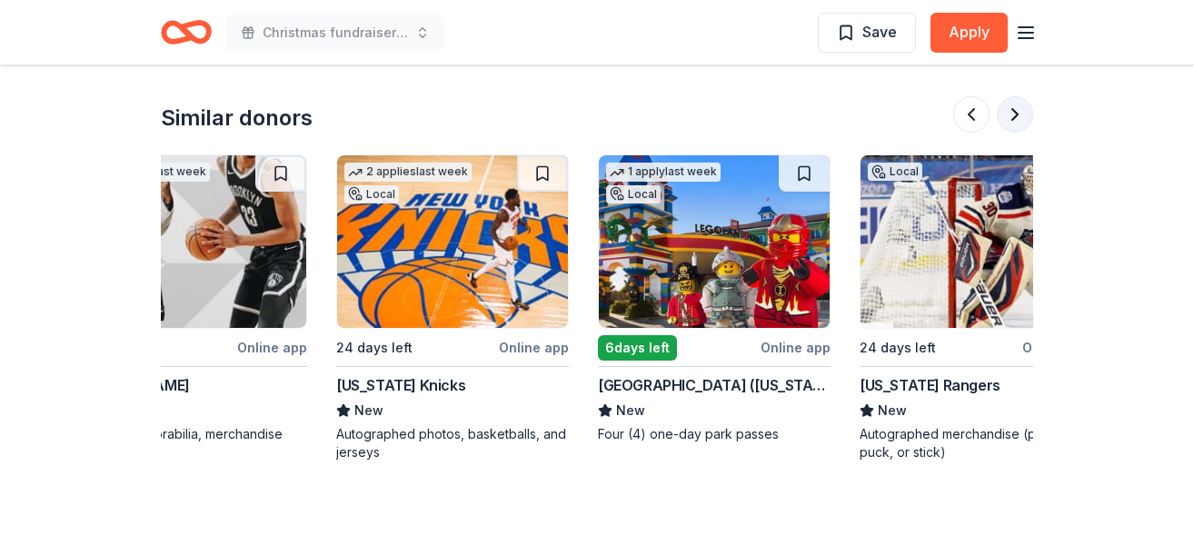
scroll to position [0, 1716]
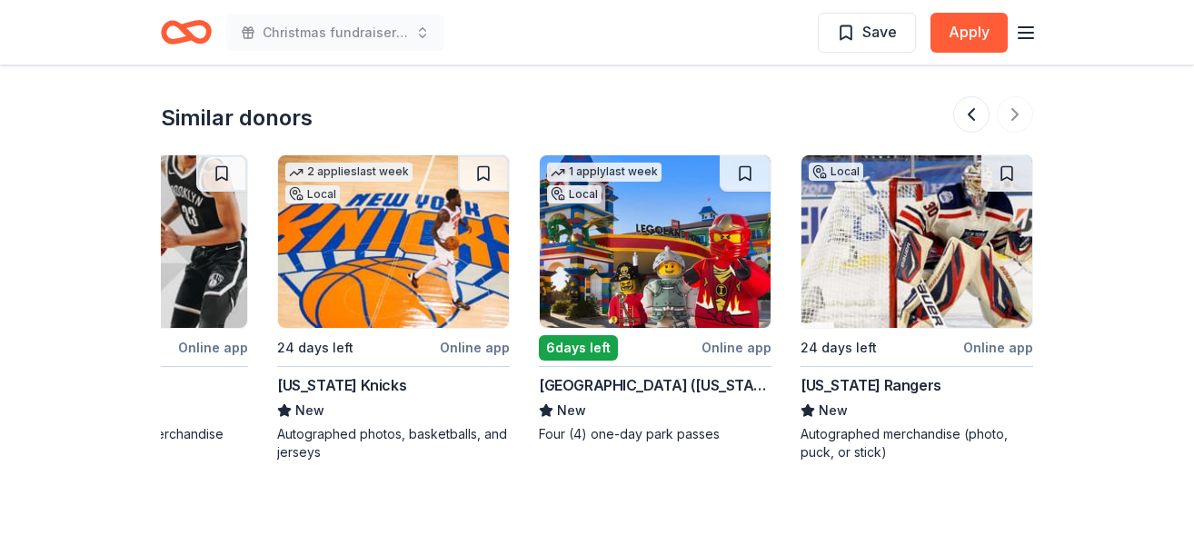
click at [643, 207] on img at bounding box center [655, 241] width 231 height 173
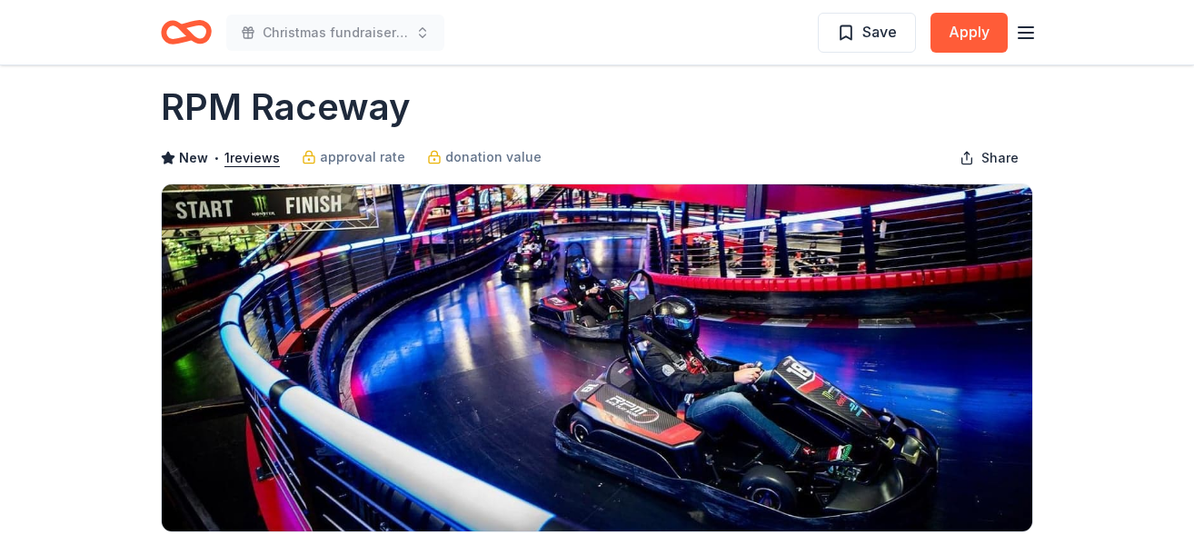
scroll to position [0, 0]
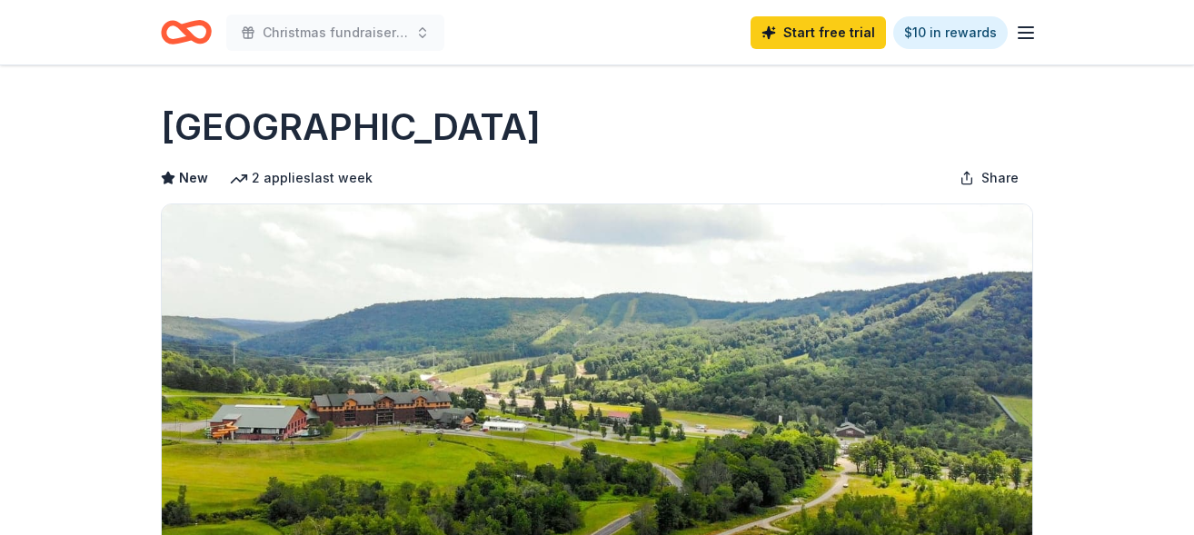
scroll to position [1717, 0]
